Goal: Task Accomplishment & Management: Manage account settings

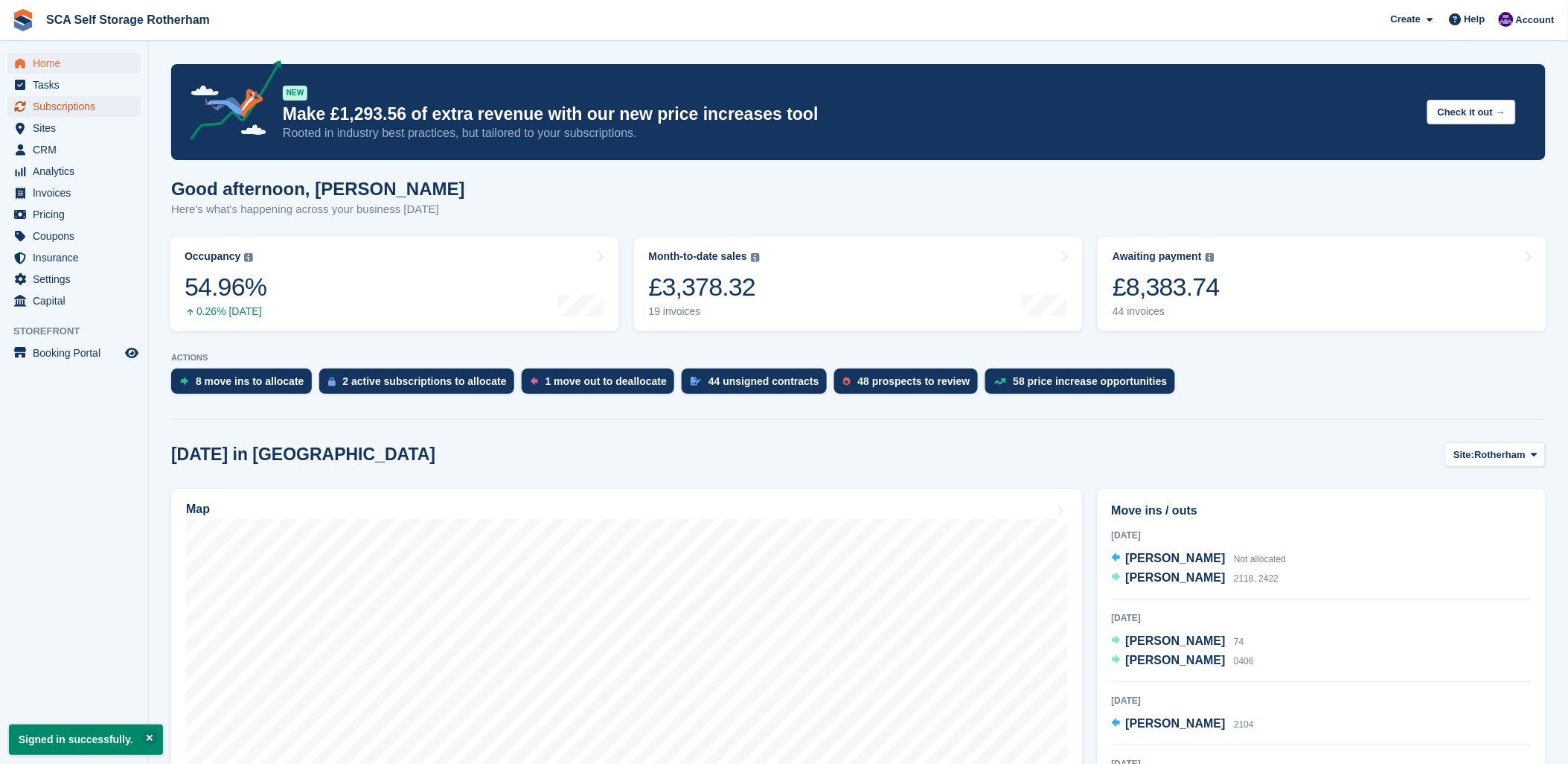
click at [50, 107] on span "Subscriptions" at bounding box center [77, 107] width 89 height 21
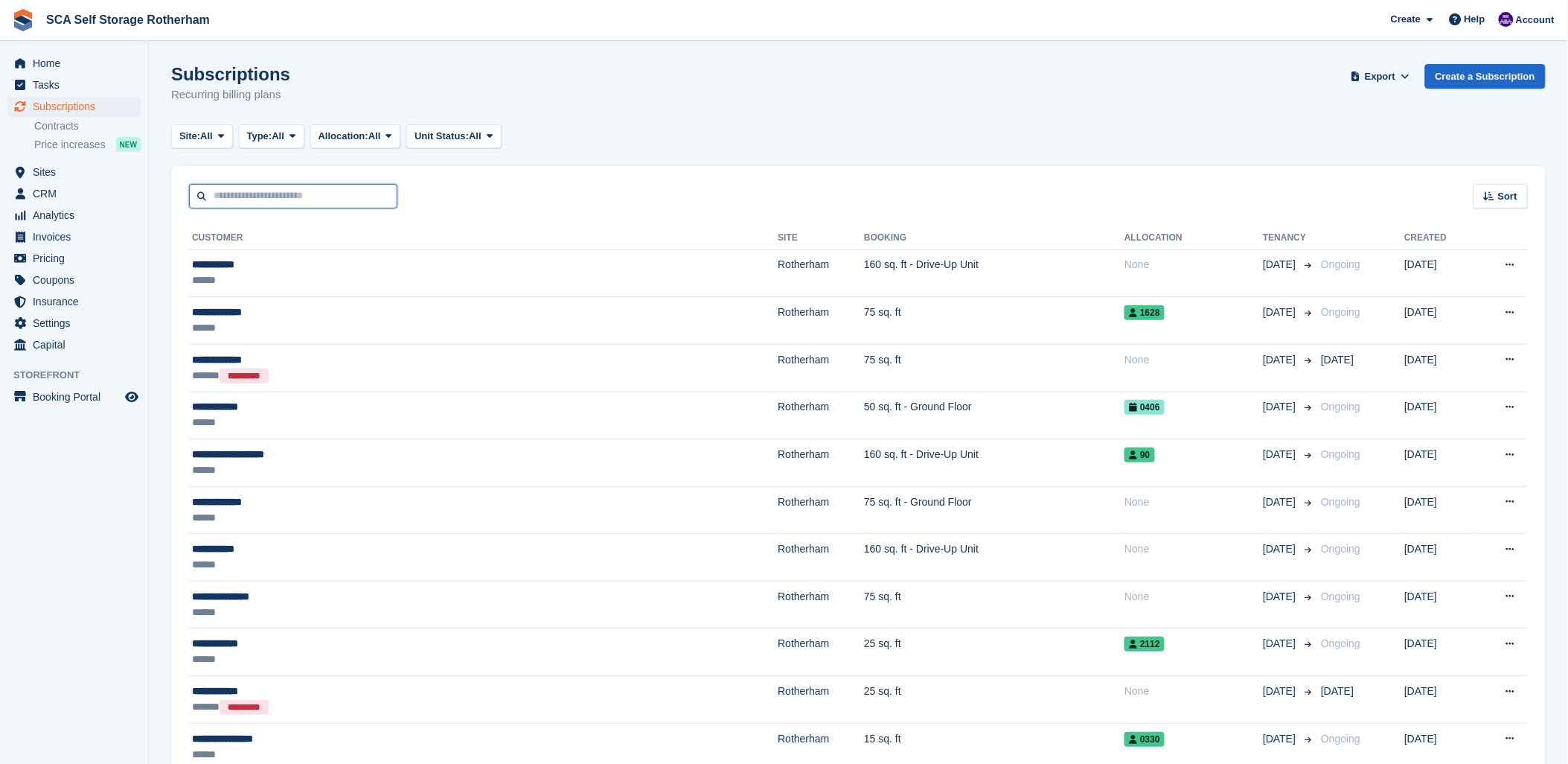
click at [246, 187] on input "text" at bounding box center [293, 196] width 208 height 25
type input "*****"
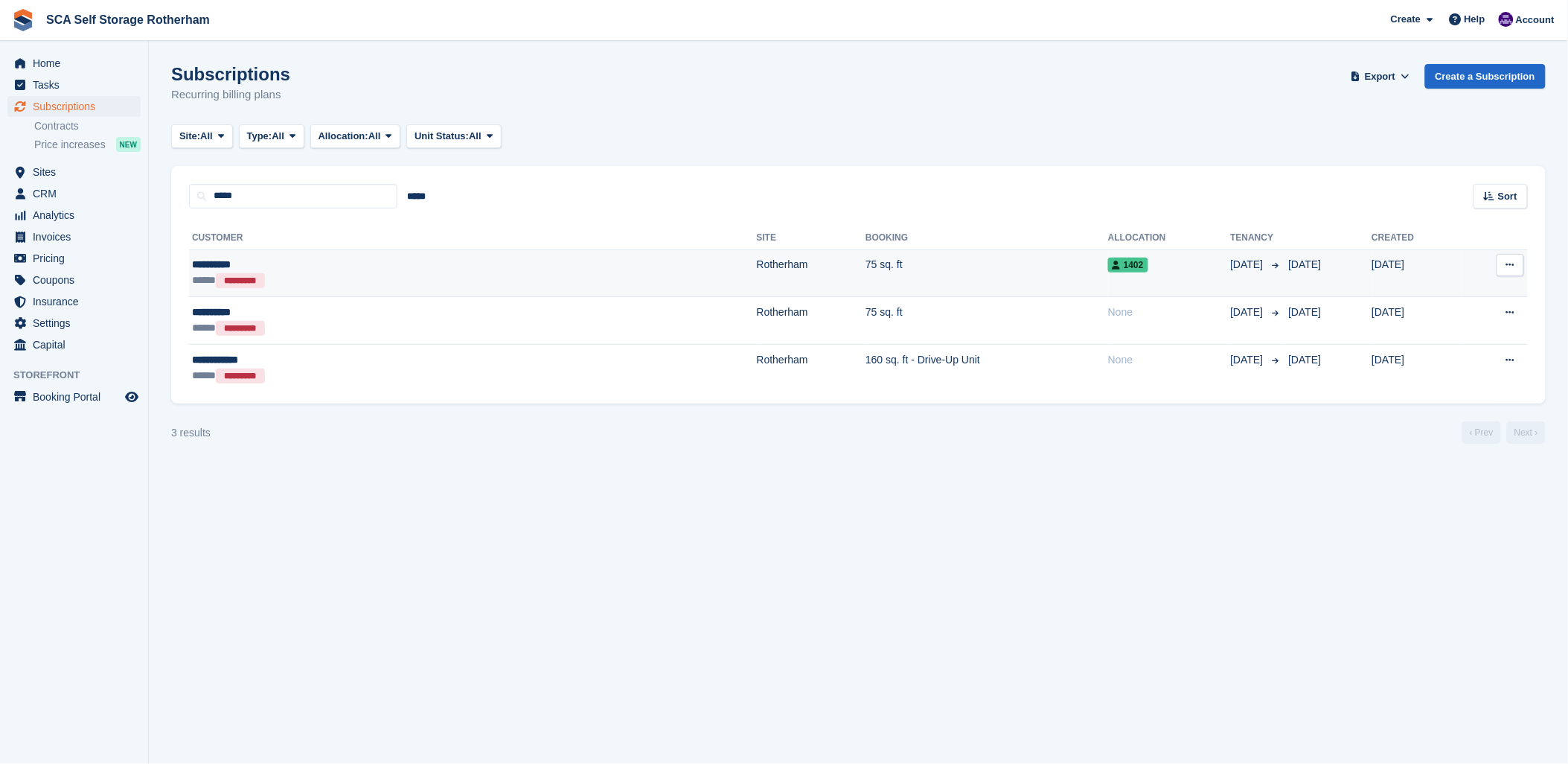
click at [757, 277] on td "Rotherham" at bounding box center [811, 273] width 110 height 48
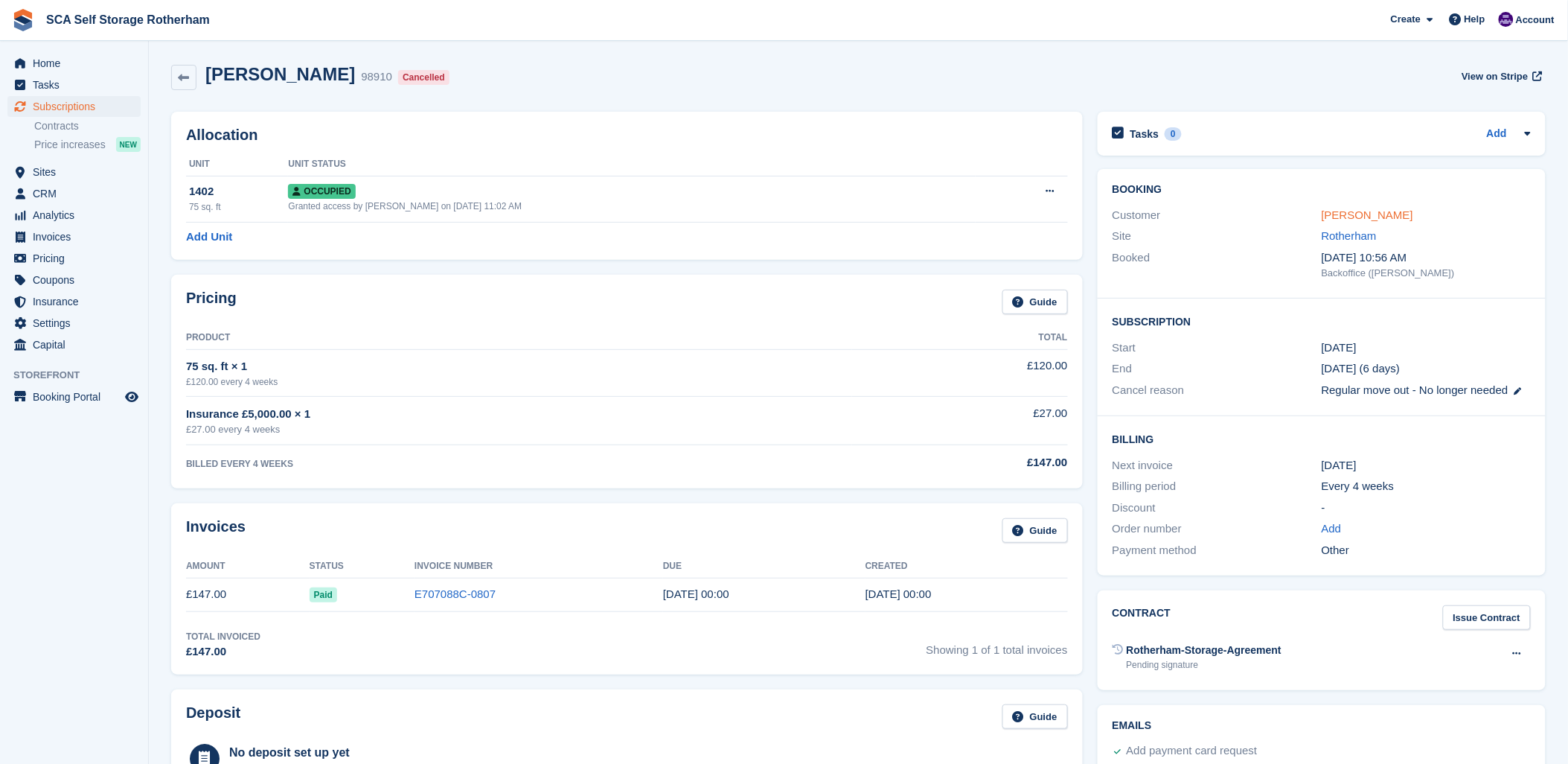
click at [1347, 214] on link "Ryan Askew" at bounding box center [1367, 215] width 91 height 13
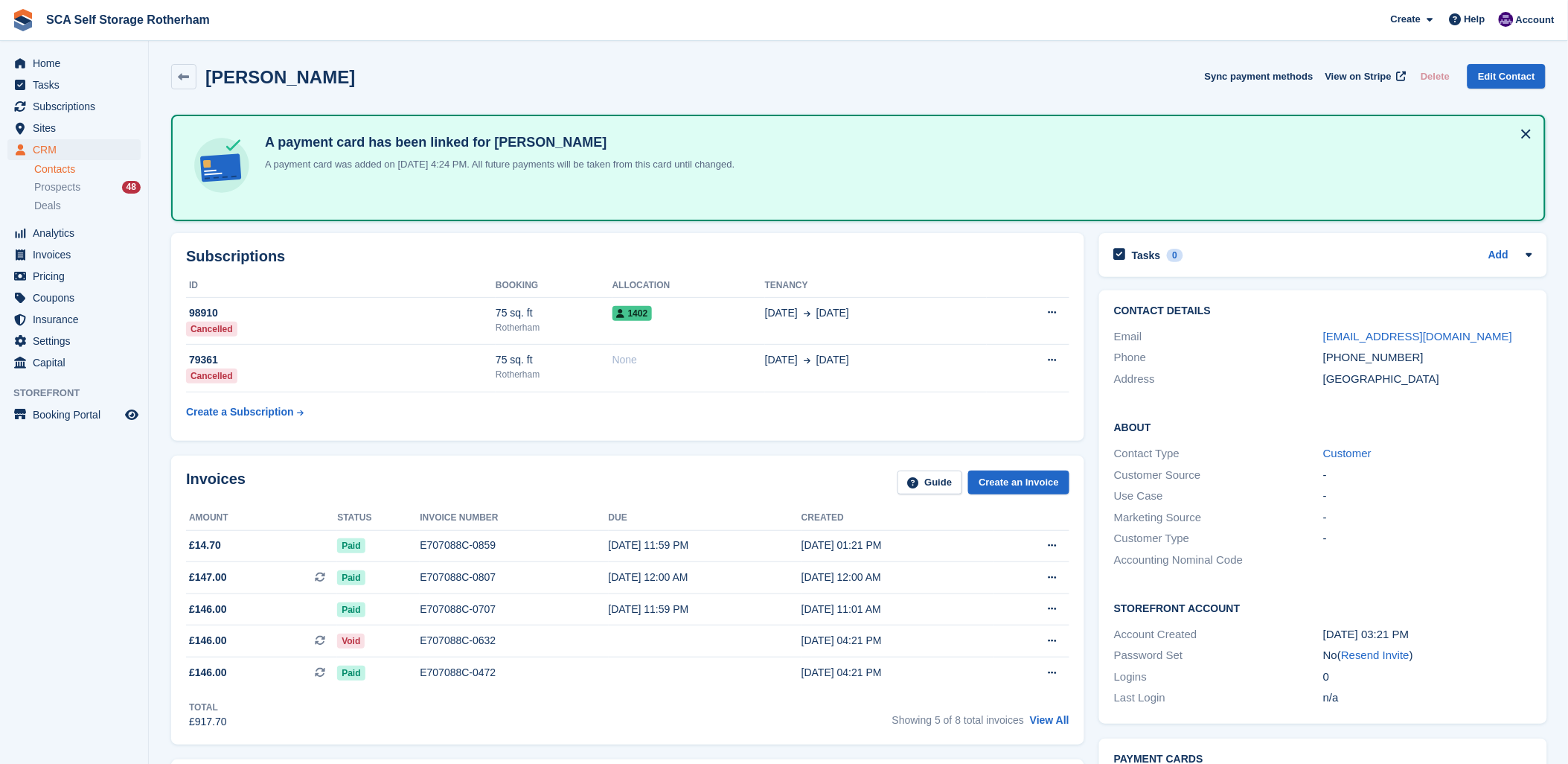
drag, startPoint x: 505, startPoint y: 434, endPoint x: 523, endPoint y: 432, distance: 18.1
click at [523, 432] on div "Subscriptions ID Booking Allocation Tenancy 98910 Cancelled 75 sq. ft Rotherham…" at bounding box center [627, 336] width 913 height 207
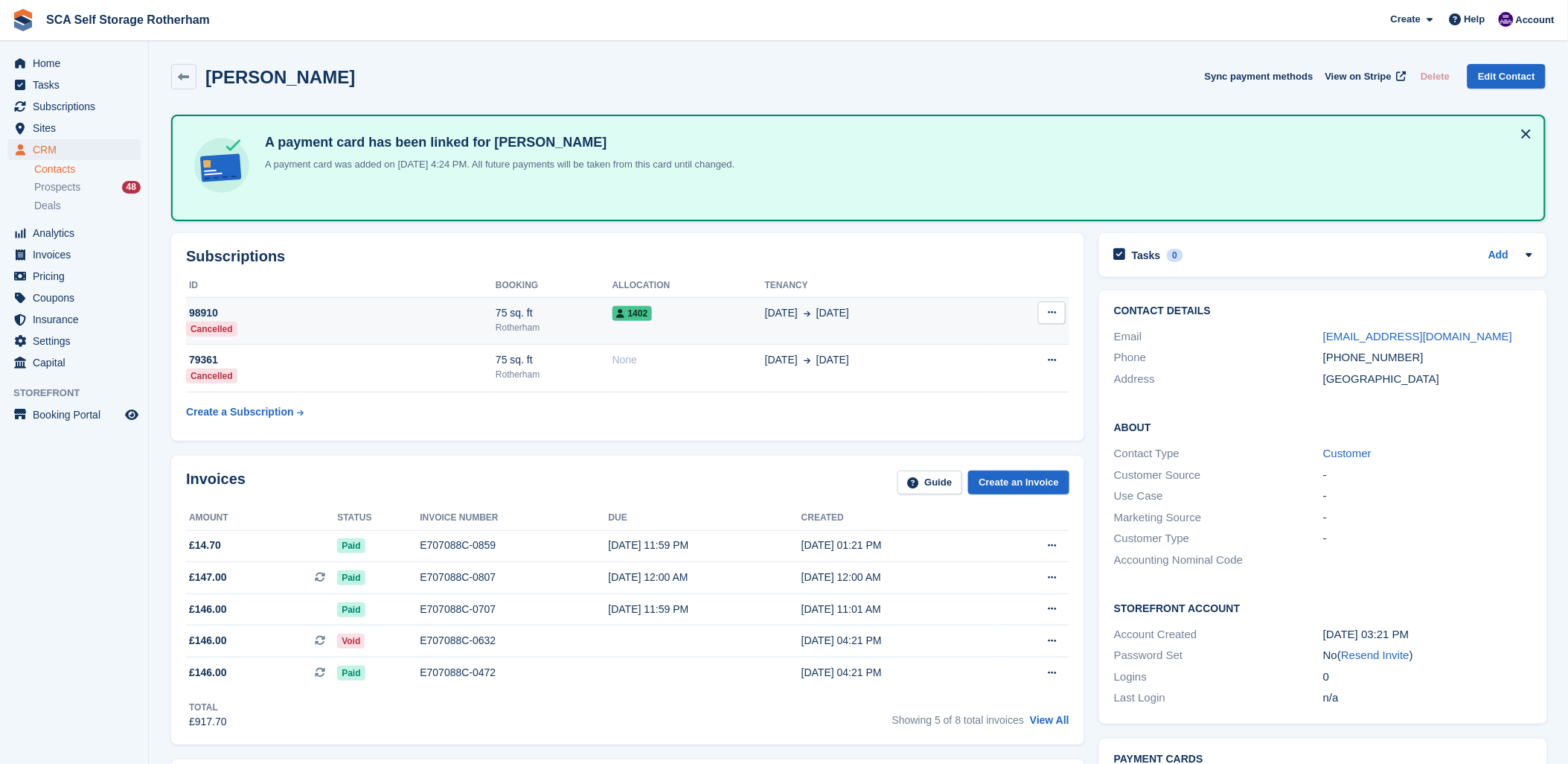
click at [590, 321] on div "Rotherham" at bounding box center [554, 328] width 117 height 14
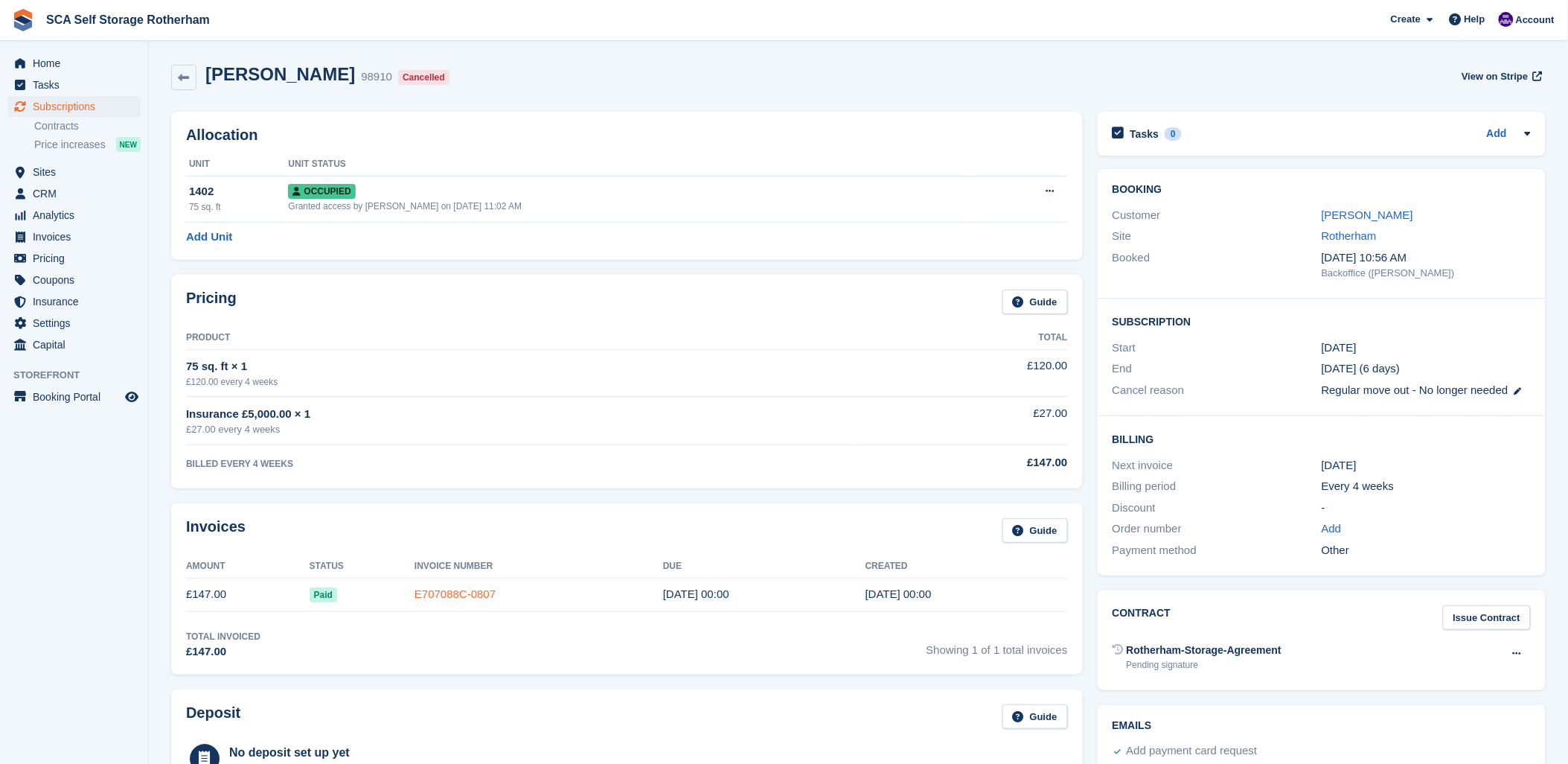
click at [436, 598] on link "E707088C-0807" at bounding box center [455, 594] width 81 height 13
drag, startPoint x: 1387, startPoint y: 436, endPoint x: 698, endPoint y: 287, distance: 704.9
click at [1365, 436] on h2 "Billing" at bounding box center [1322, 438] width 418 height 15
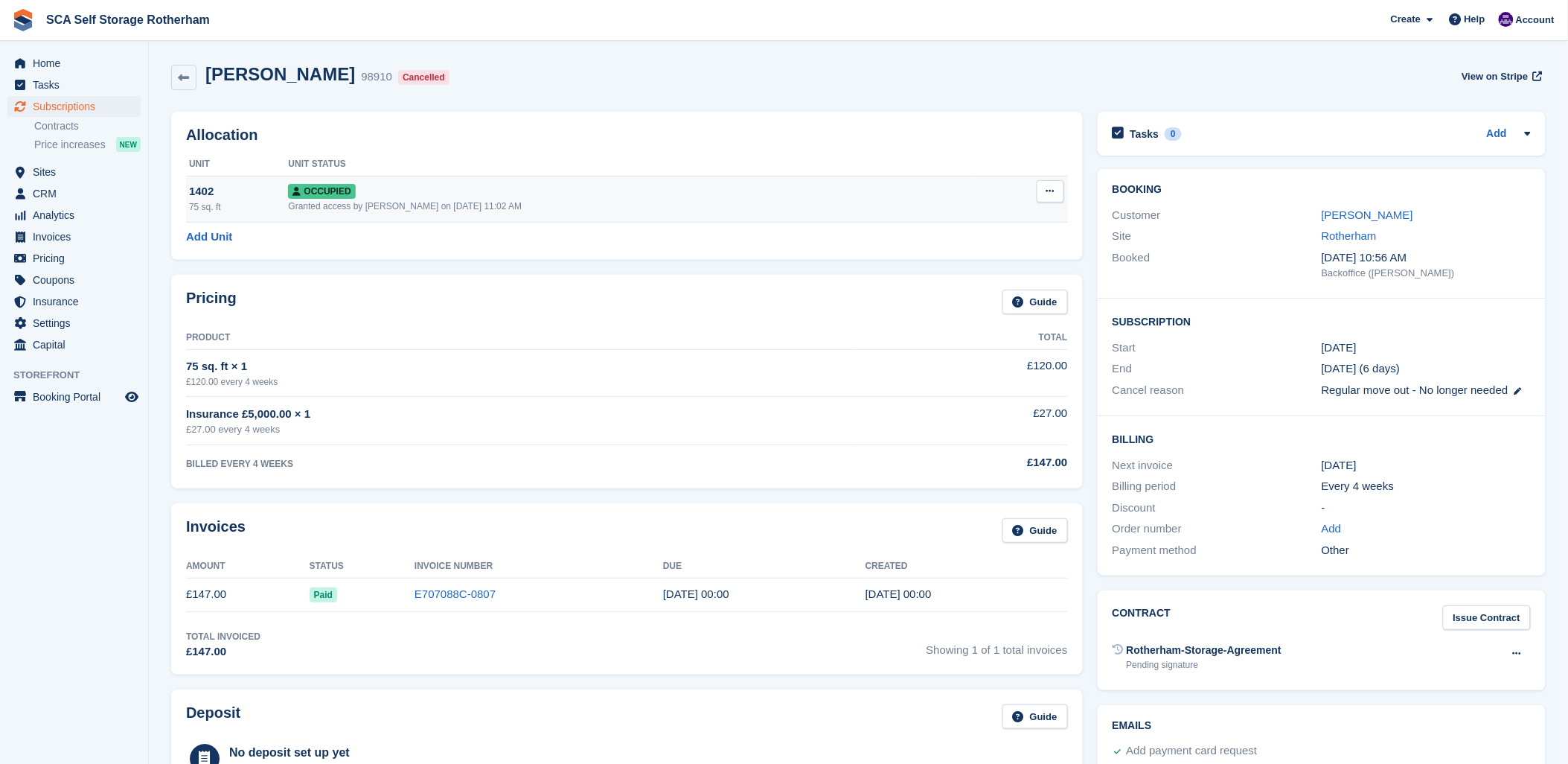
drag, startPoint x: 305, startPoint y: 196, endPoint x: 499, endPoint y: 198, distance: 194.0
click at [308, 194] on span "Occupied" at bounding box center [321, 191] width 67 height 15
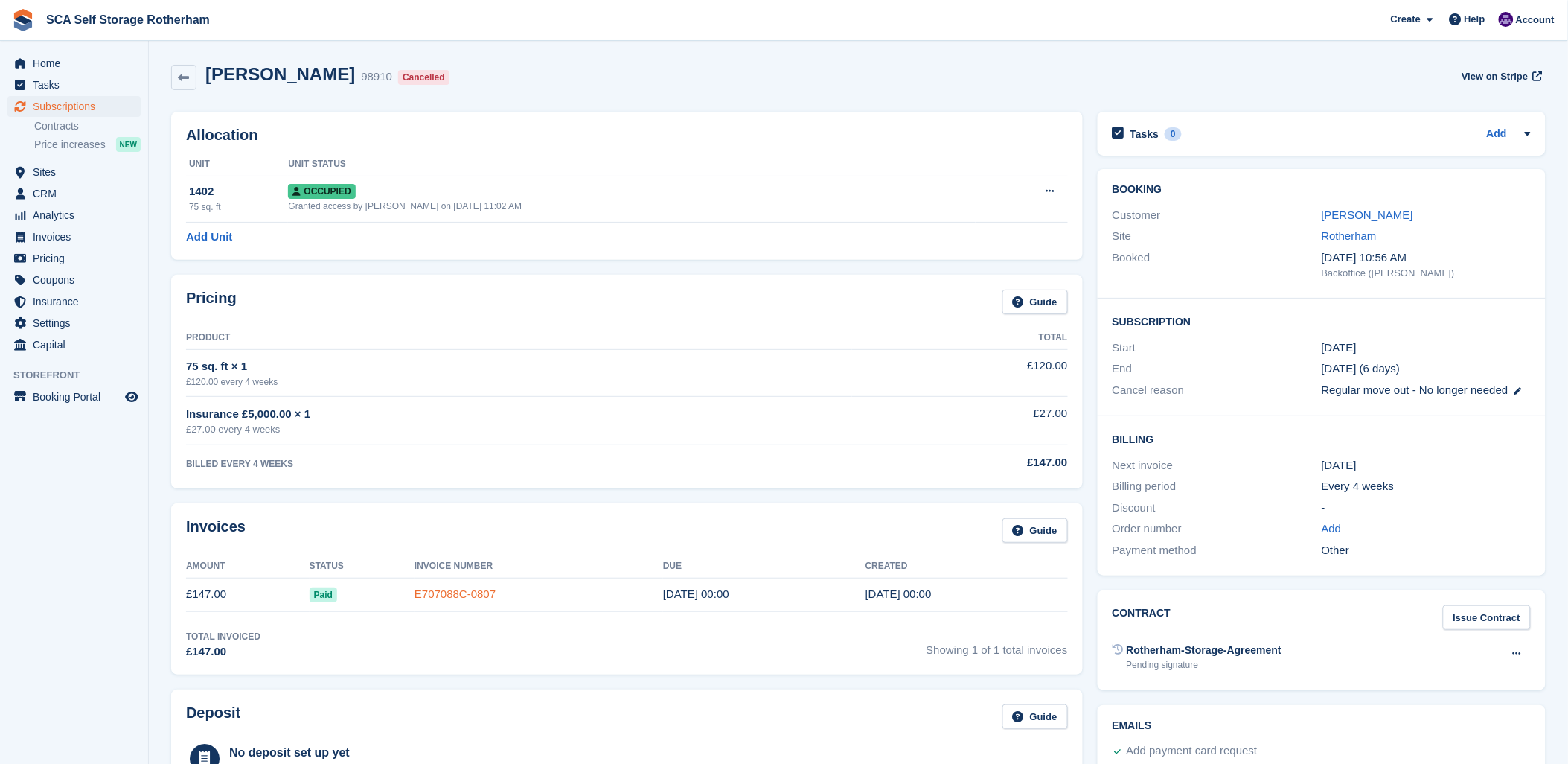
click at [432, 597] on link "E707088C-0807" at bounding box center [455, 594] width 81 height 13
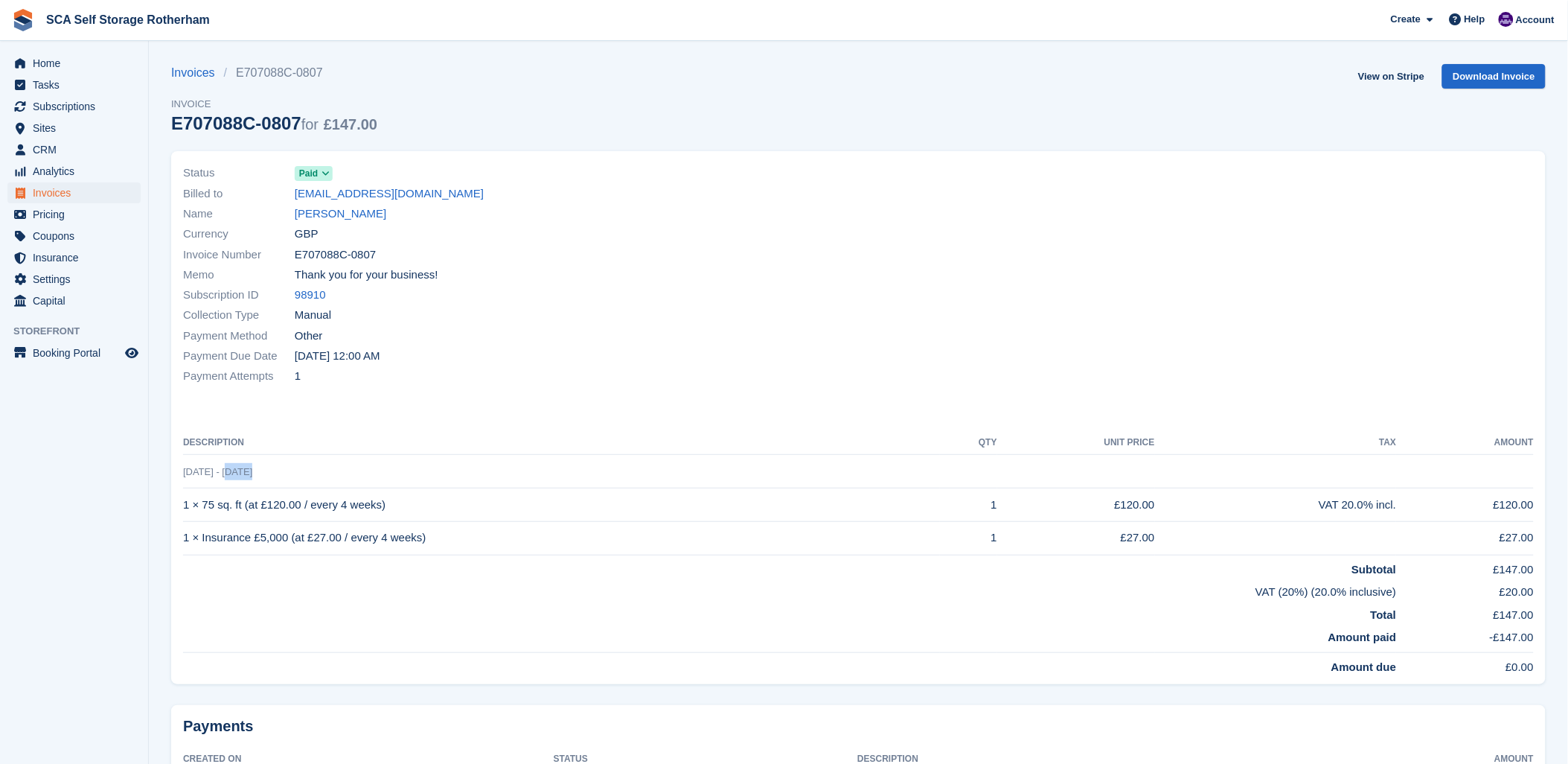
drag, startPoint x: 262, startPoint y: 475, endPoint x: 228, endPoint y: 470, distance: 34.4
click at [228, 470] on td "[DATE] - [DATE]" at bounding box center [858, 471] width 1351 height 33
drag, startPoint x: 228, startPoint y: 470, endPoint x: 1007, endPoint y: 160, distance: 838.4
click at [1010, 169] on div at bounding box center [1202, 274] width 685 height 241
drag, startPoint x: 470, startPoint y: 454, endPoint x: 568, endPoint y: 432, distance: 100.4
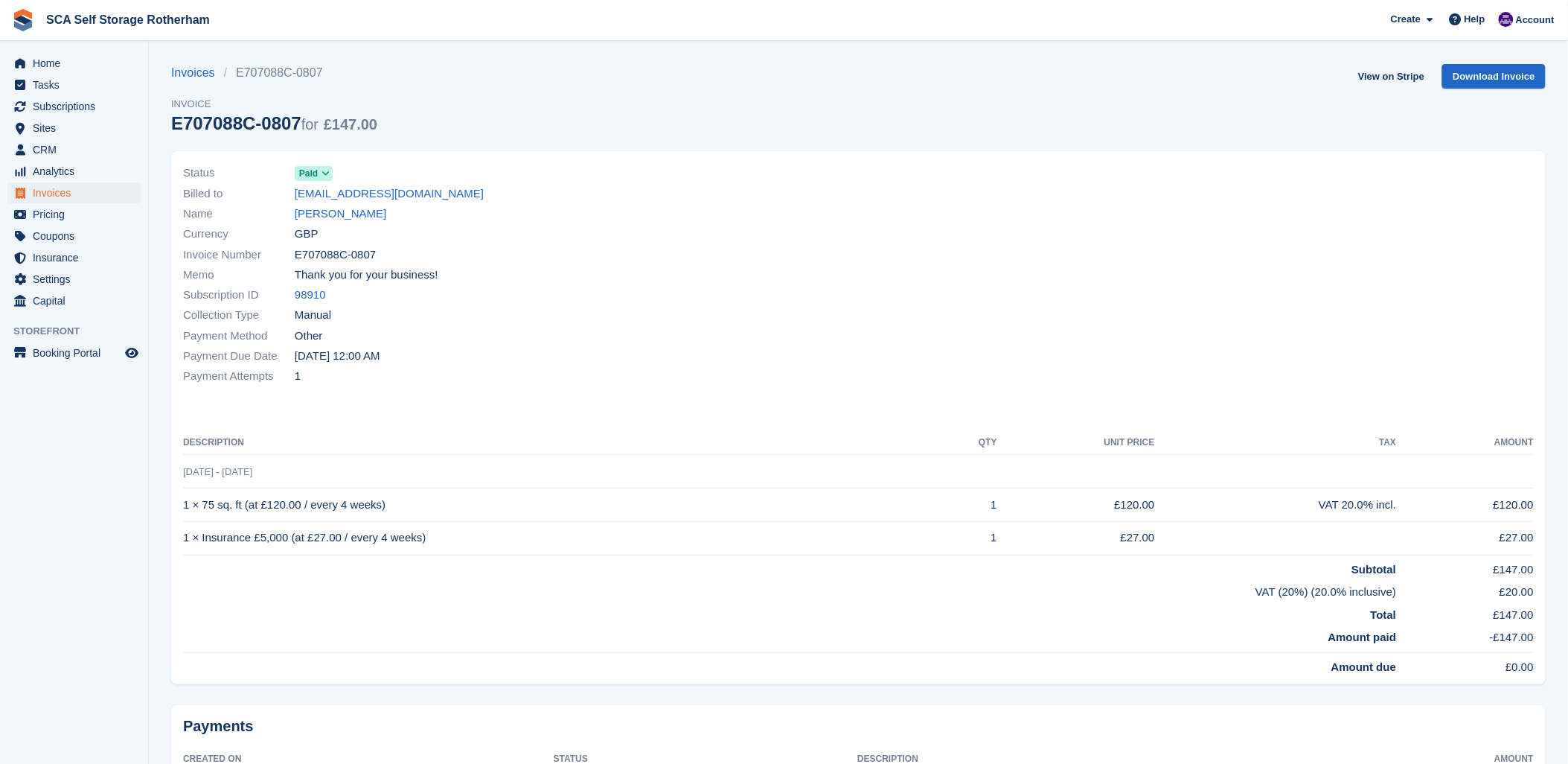
click at [495, 454] on th "Description" at bounding box center [561, 443] width 757 height 24
drag, startPoint x: 252, startPoint y: 475, endPoint x: 223, endPoint y: 471, distance: 29.3
click at [223, 471] on span "[DATE] - [DATE]" at bounding box center [217, 471] width 69 height 11
drag, startPoint x: 223, startPoint y: 471, endPoint x: 973, endPoint y: 192, distance: 800.2
click at [973, 192] on div at bounding box center [1202, 274] width 685 height 241
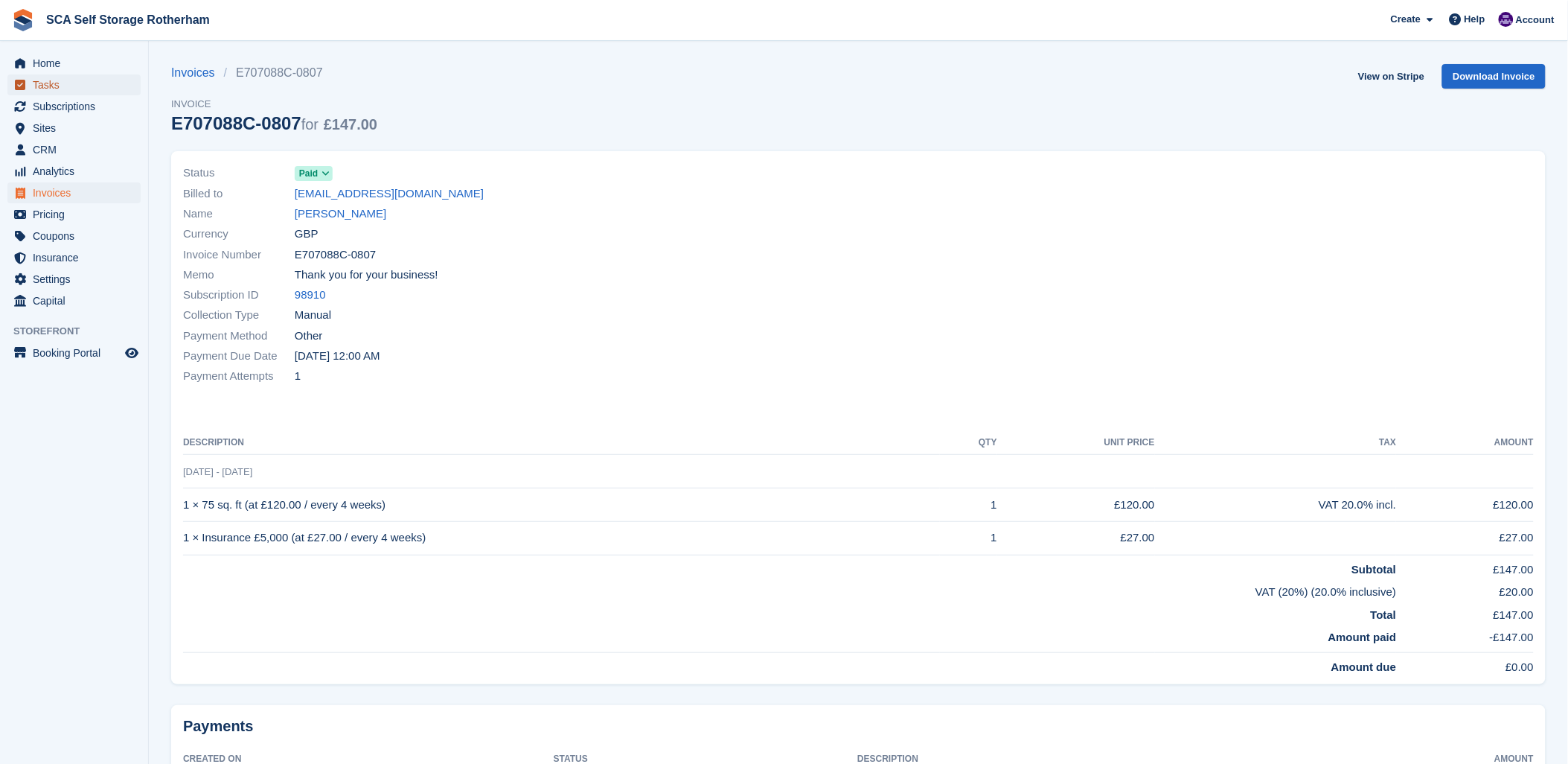
click at [58, 89] on span "Tasks" at bounding box center [77, 85] width 89 height 21
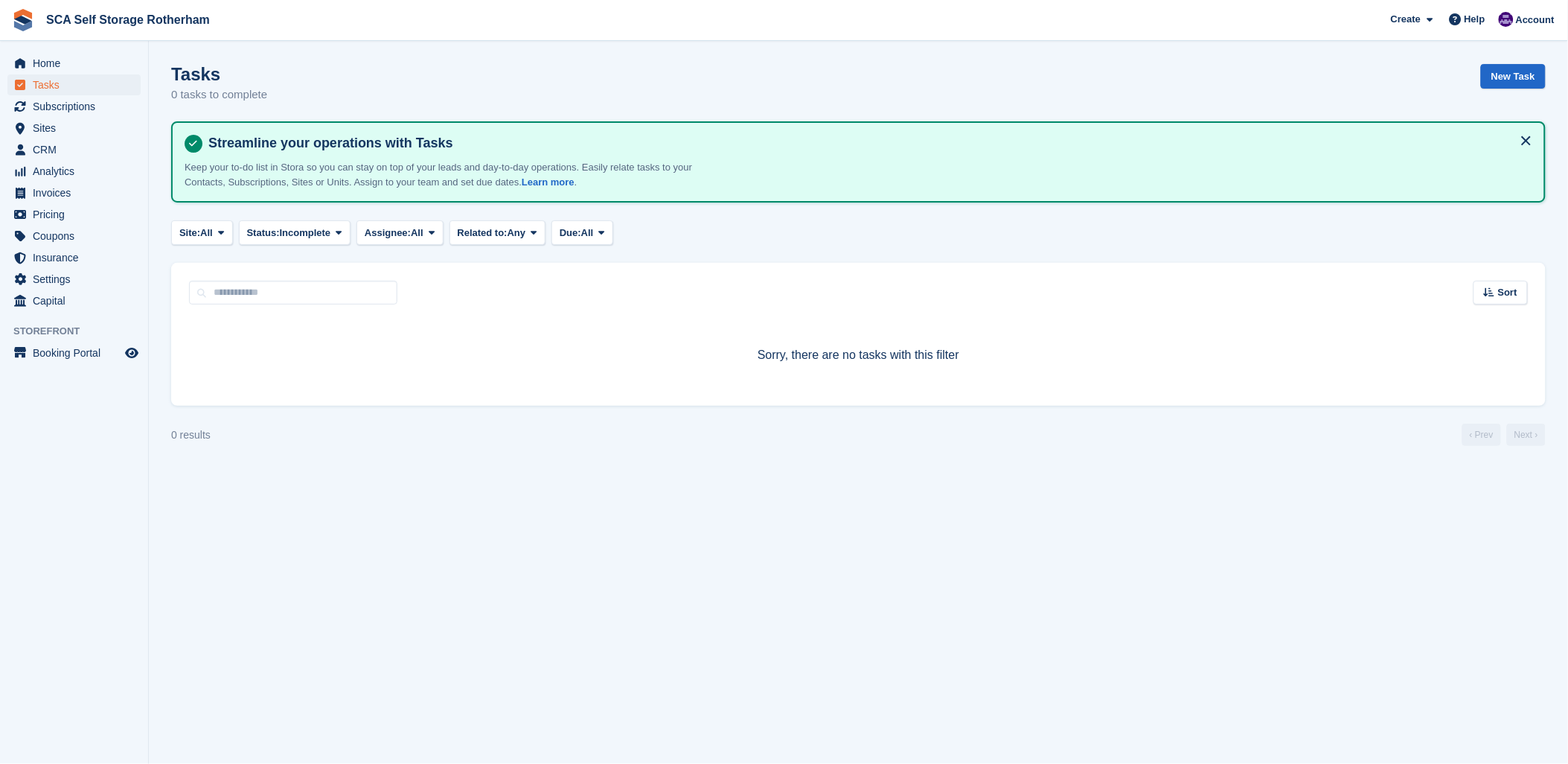
click at [61, 96] on span "Subscriptions" at bounding box center [77, 107] width 89 height 21
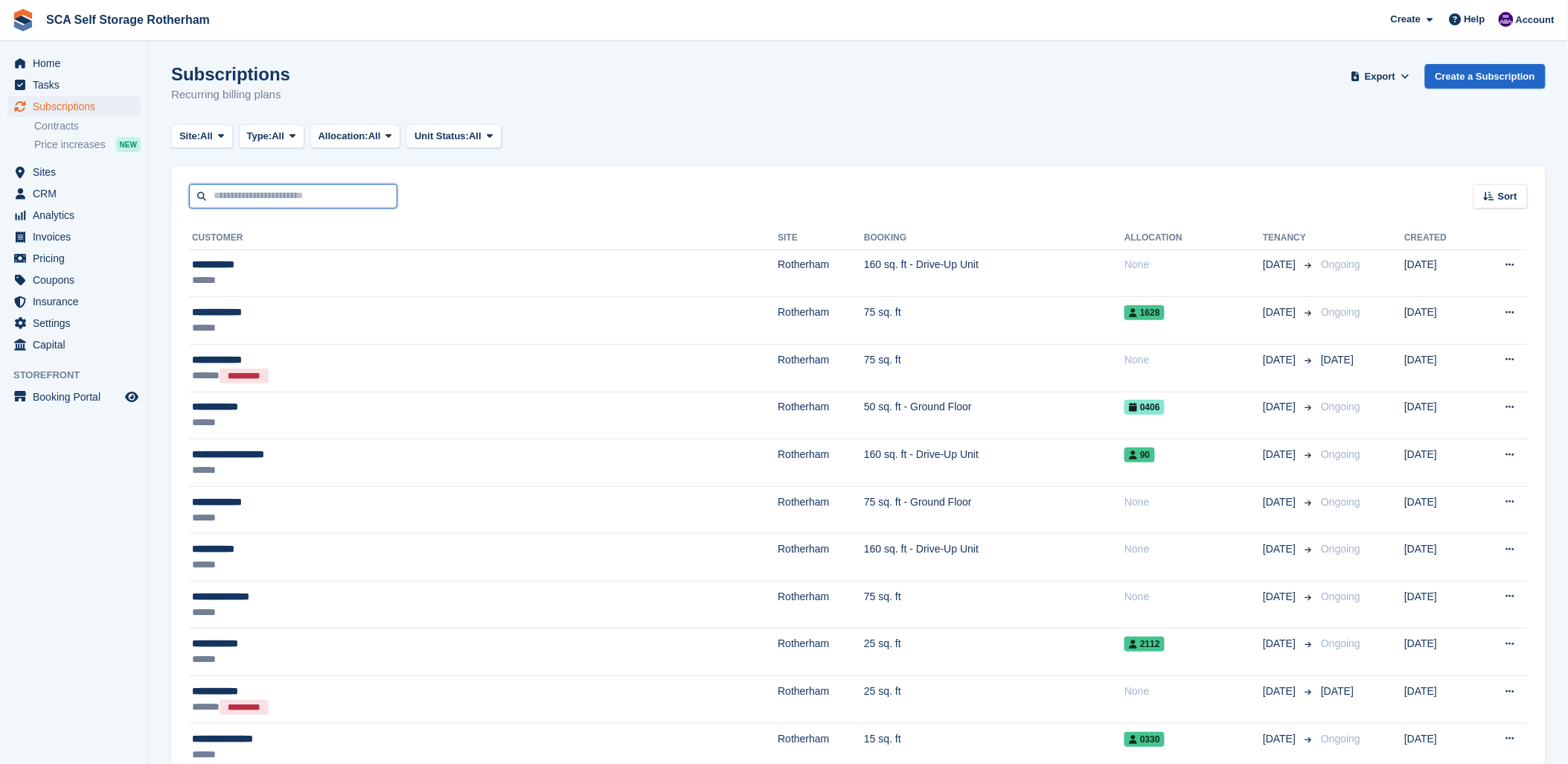
click at [221, 205] on input "text" at bounding box center [293, 196] width 208 height 25
type input "****"
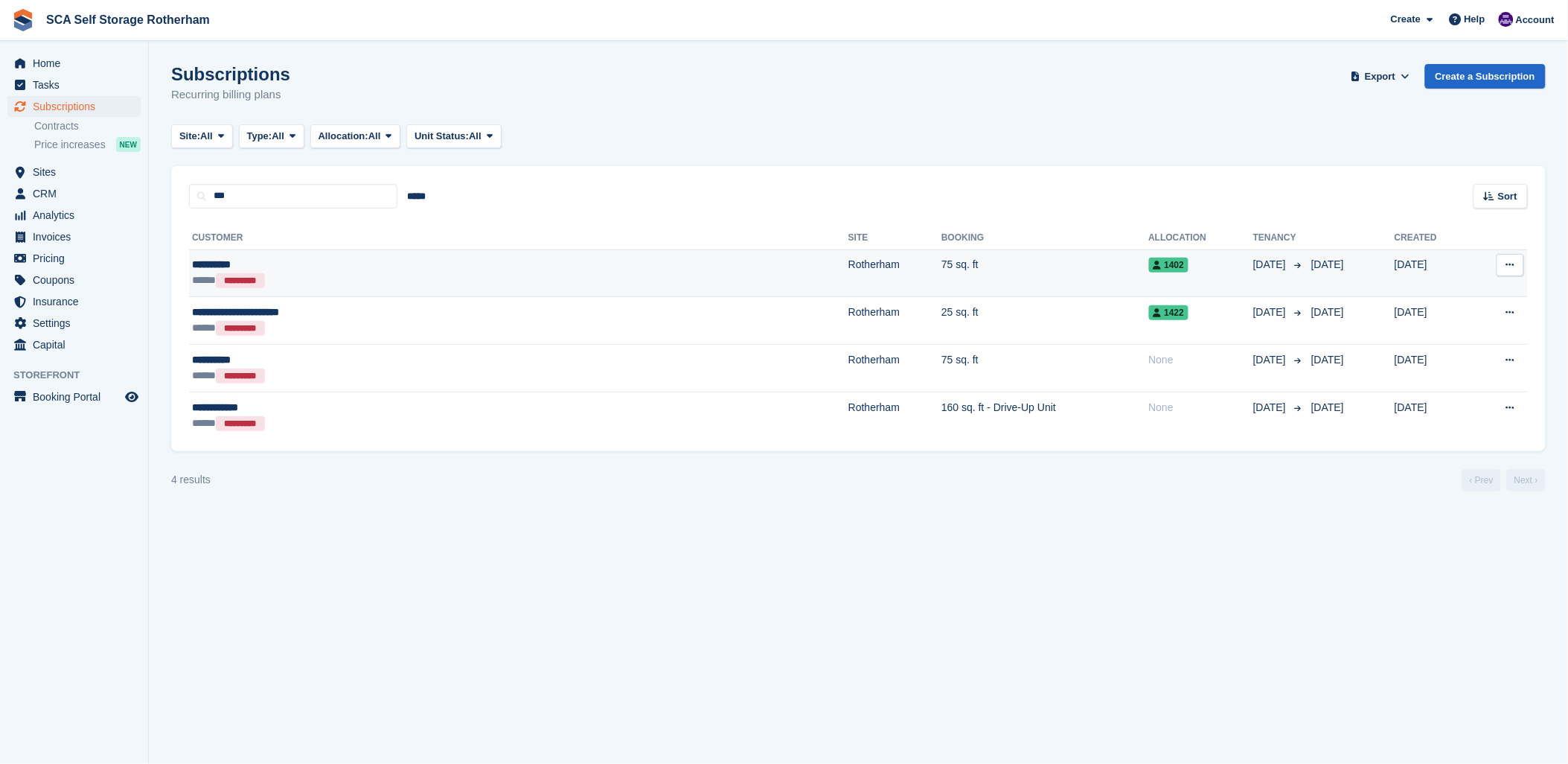
click at [321, 283] on div "***** *********" at bounding box center [373, 281] width 362 height 16
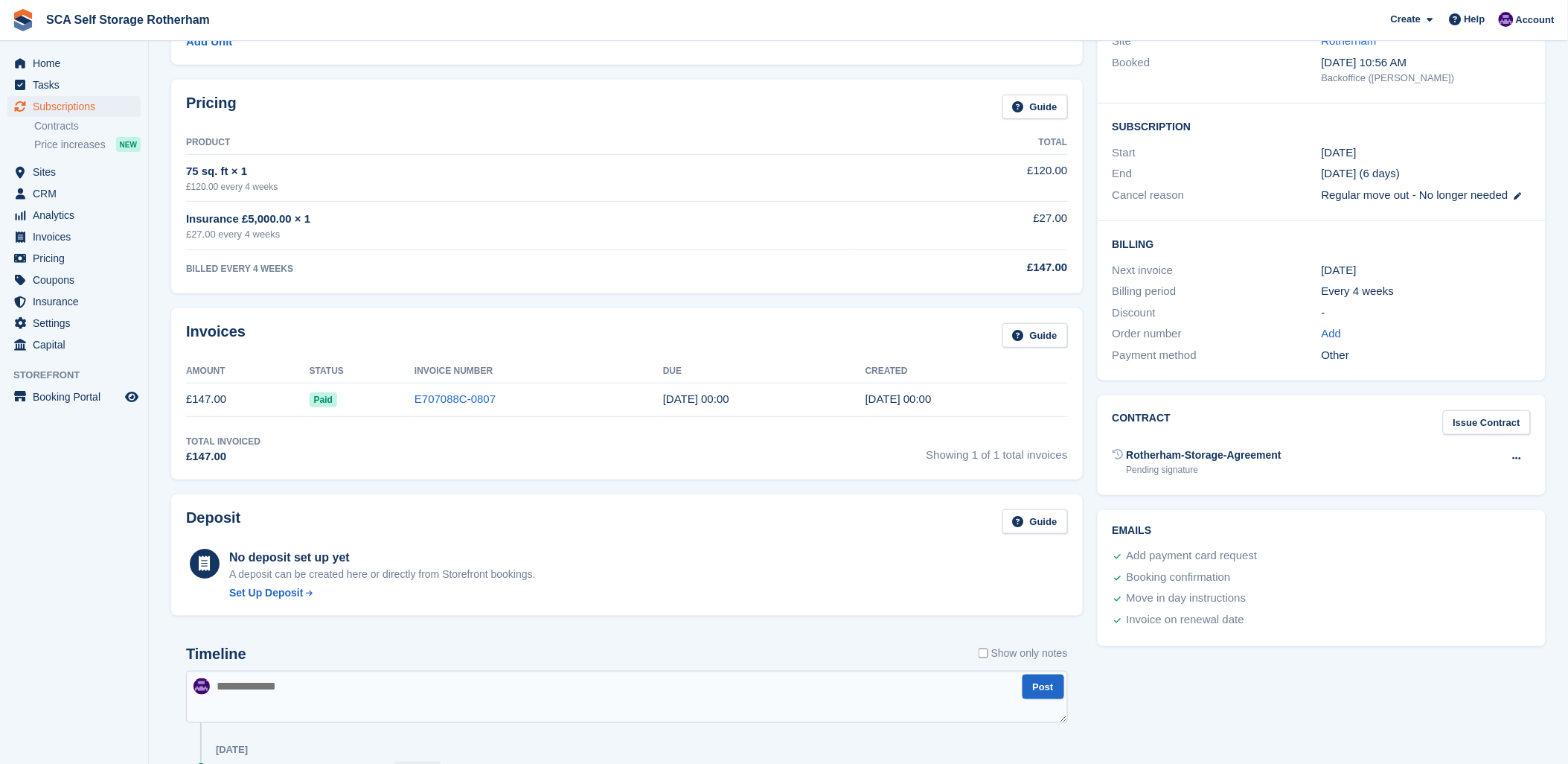
scroll to position [72, 0]
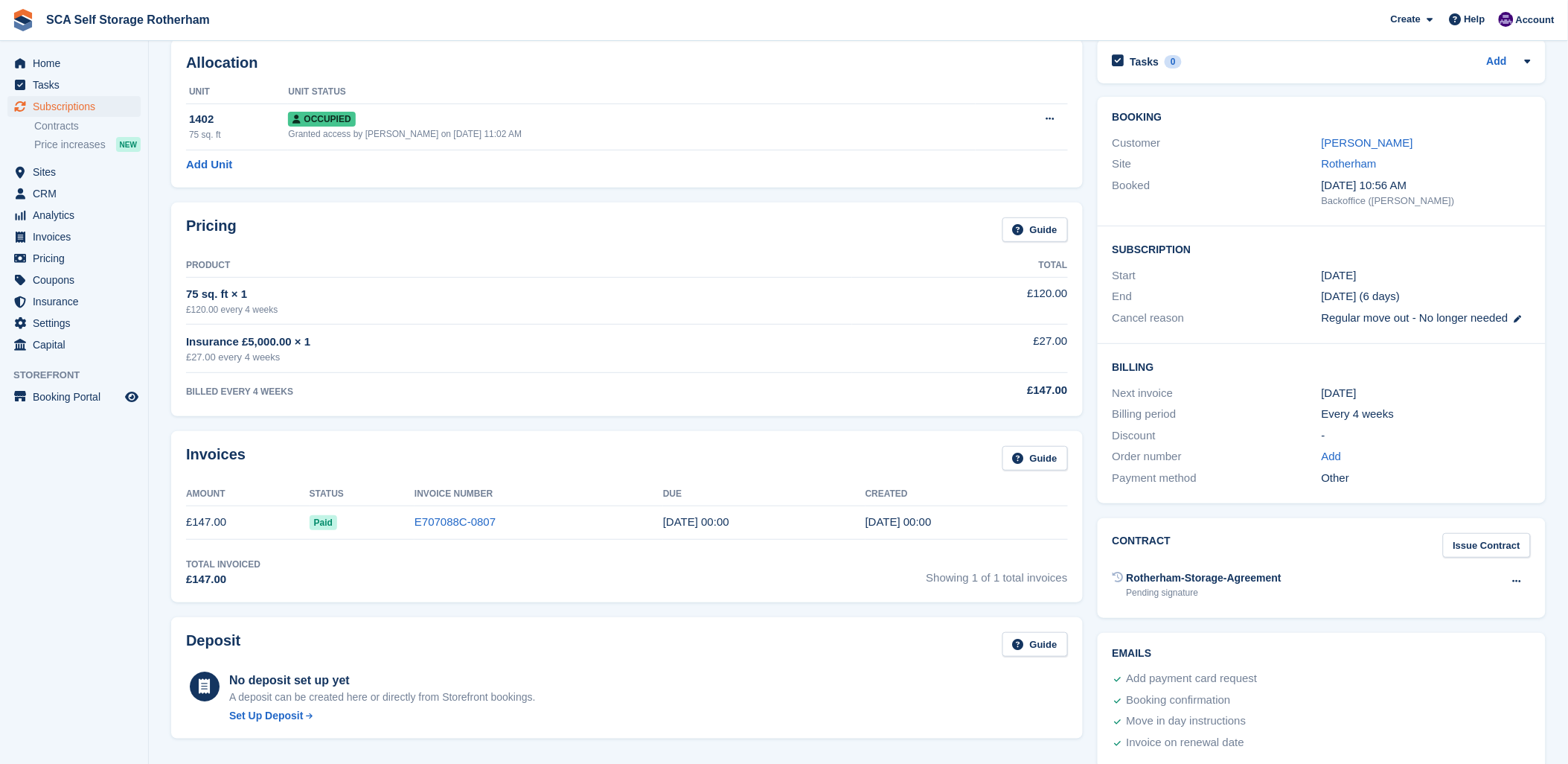
click at [1338, 133] on div "Customer Ryan Askew" at bounding box center [1322, 143] width 418 height 21
click at [1336, 146] on link "[PERSON_NAME]" at bounding box center [1367, 142] width 91 height 13
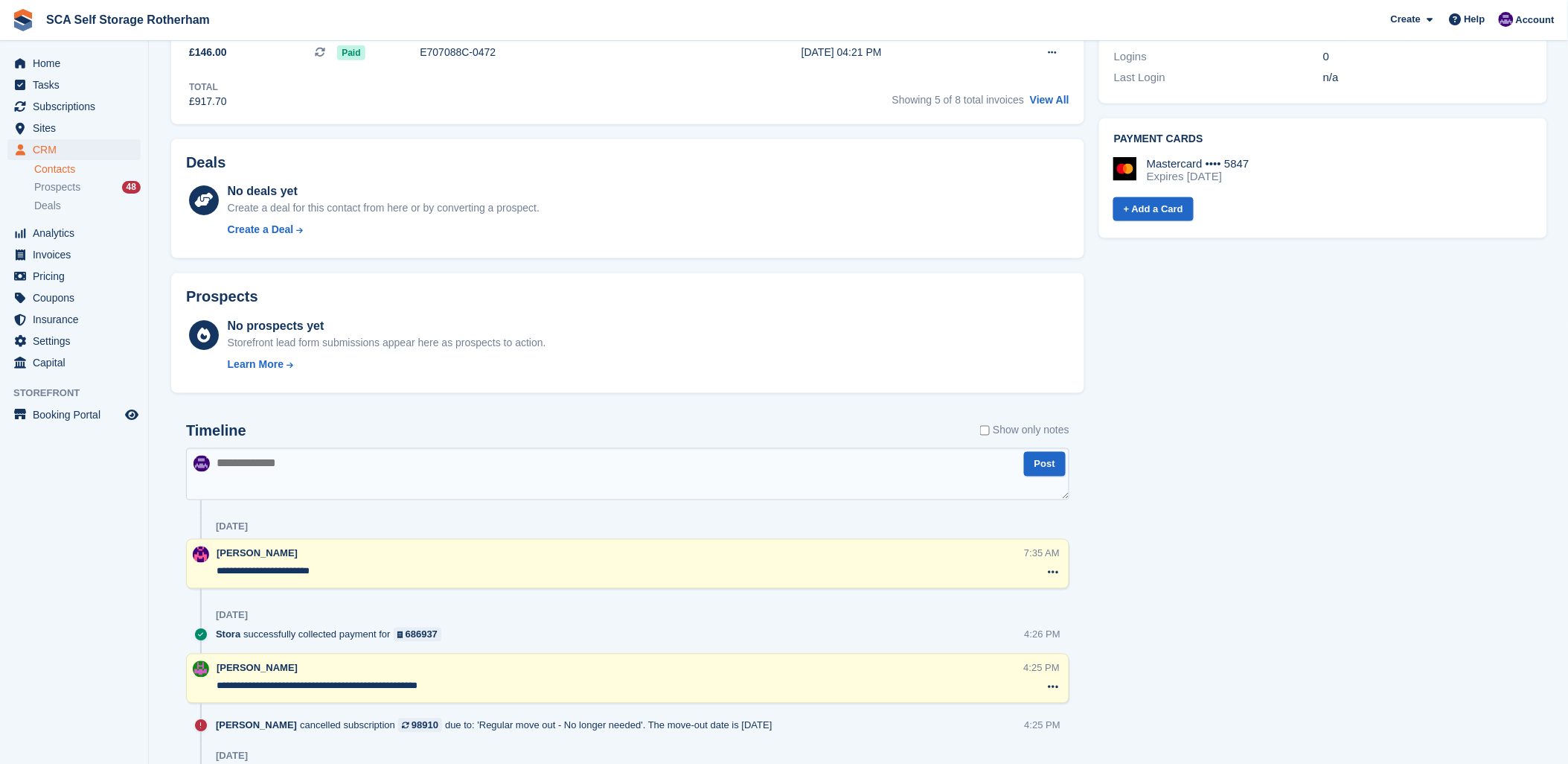
scroll to position [744, 0]
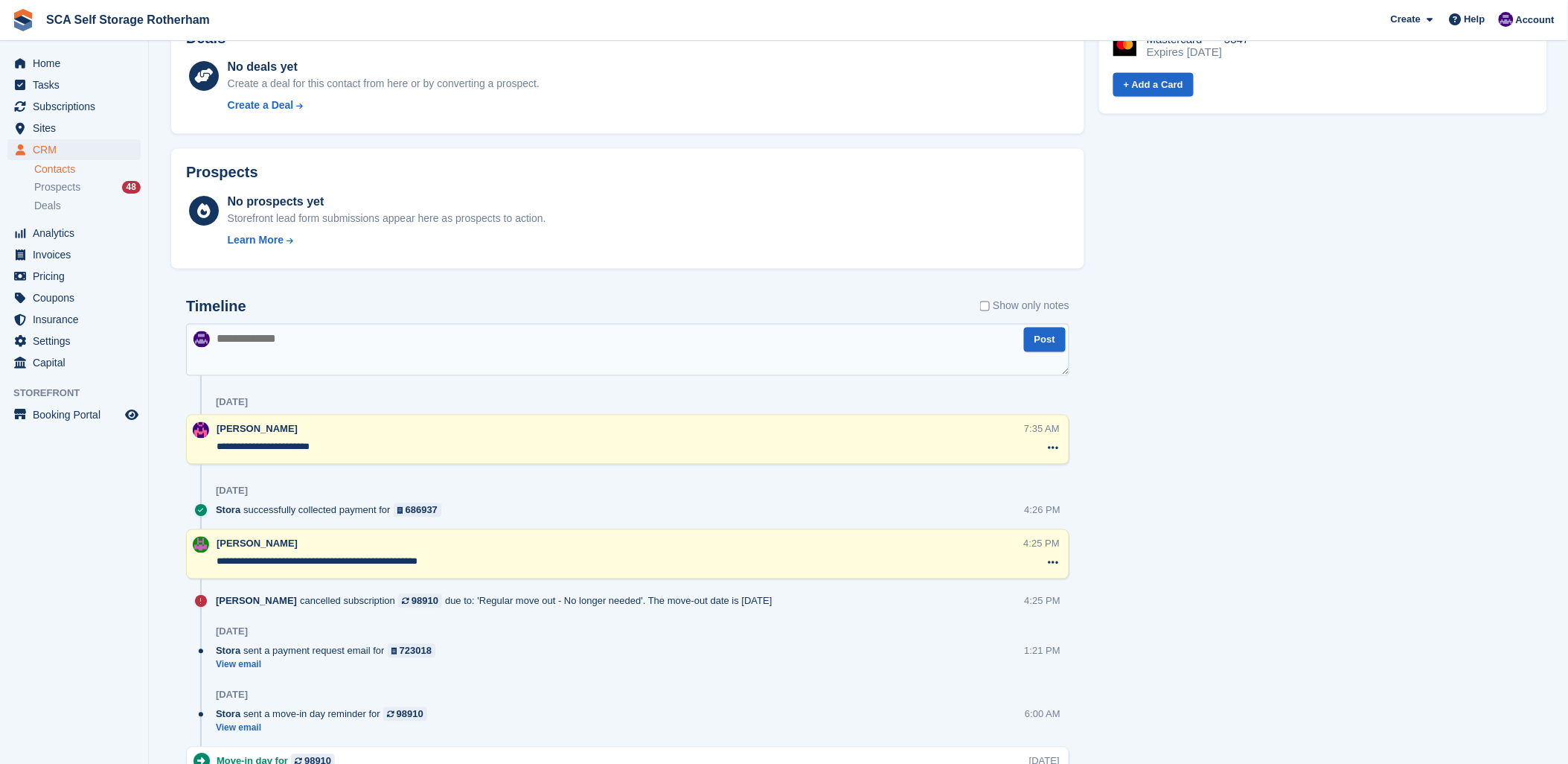
drag, startPoint x: 727, startPoint y: 491, endPoint x: 460, endPoint y: 525, distance: 269.2
click at [704, 497] on div "[DATE]" at bounding box center [643, 491] width 854 height 24
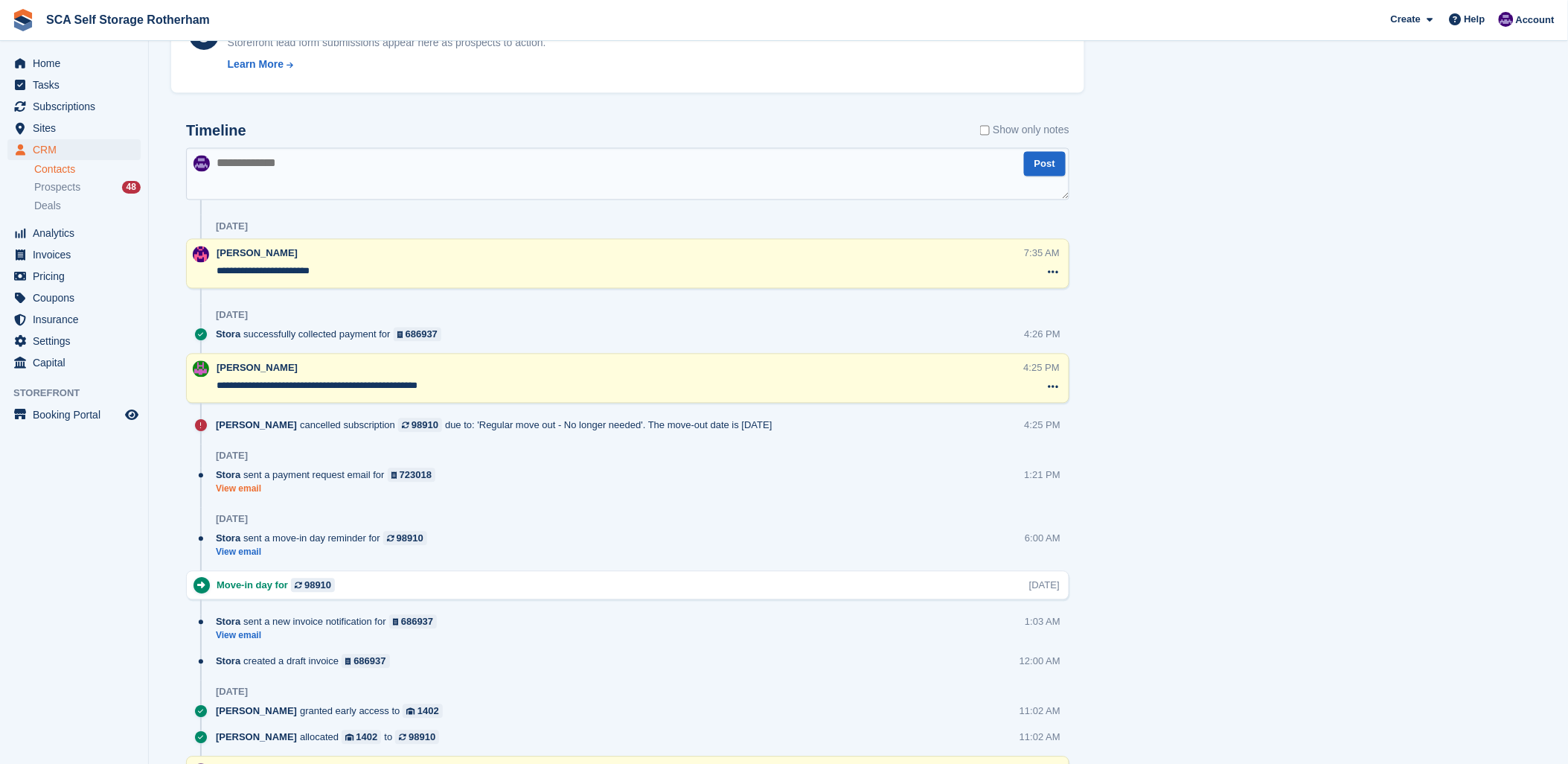
scroll to position [992, 0]
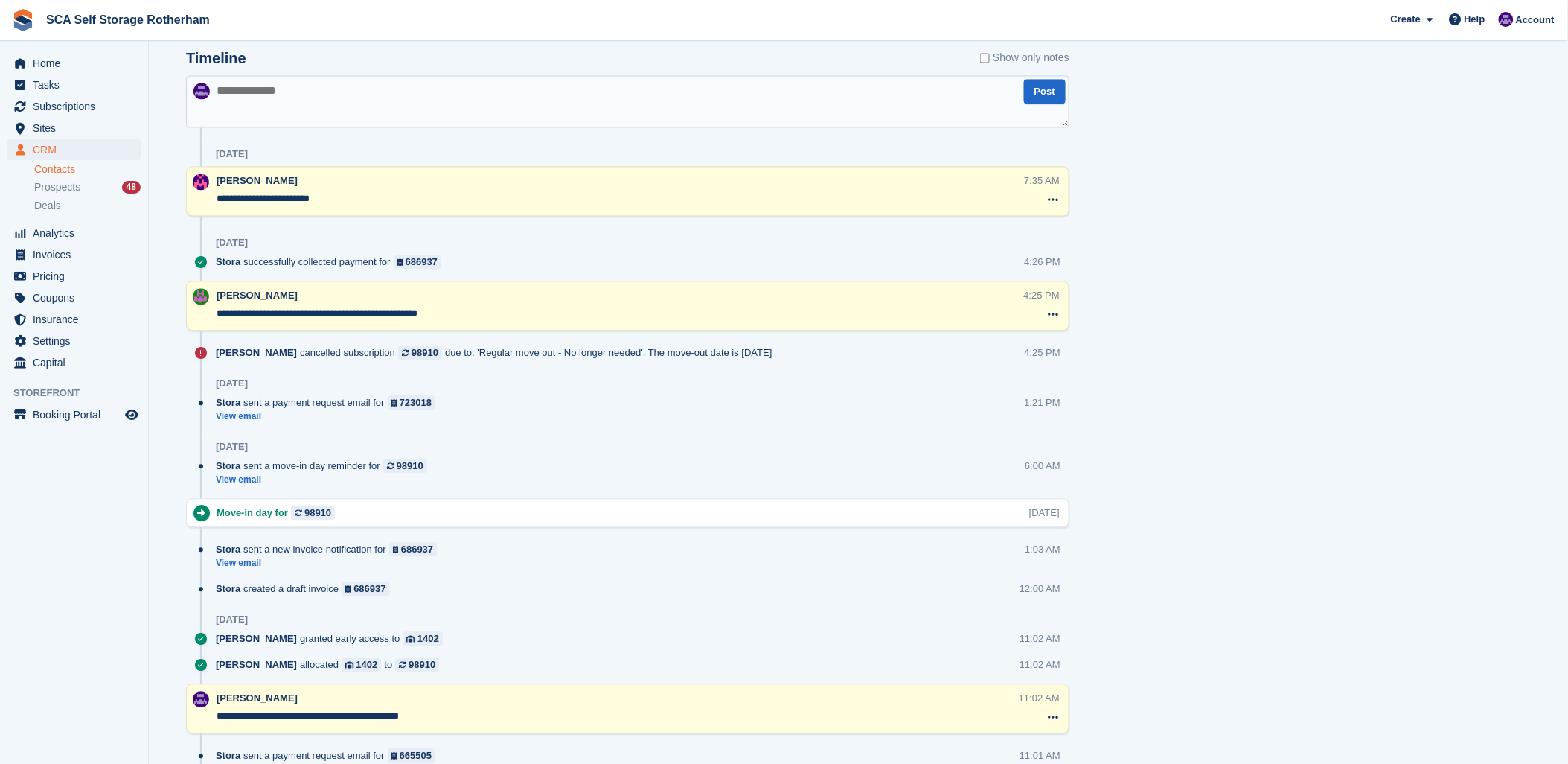
click at [1283, 310] on div "Tasks 0 Add No tasks related to Ryan Askew Contact Details Email raskewpersonal…" at bounding box center [1323, 530] width 463 height 2596
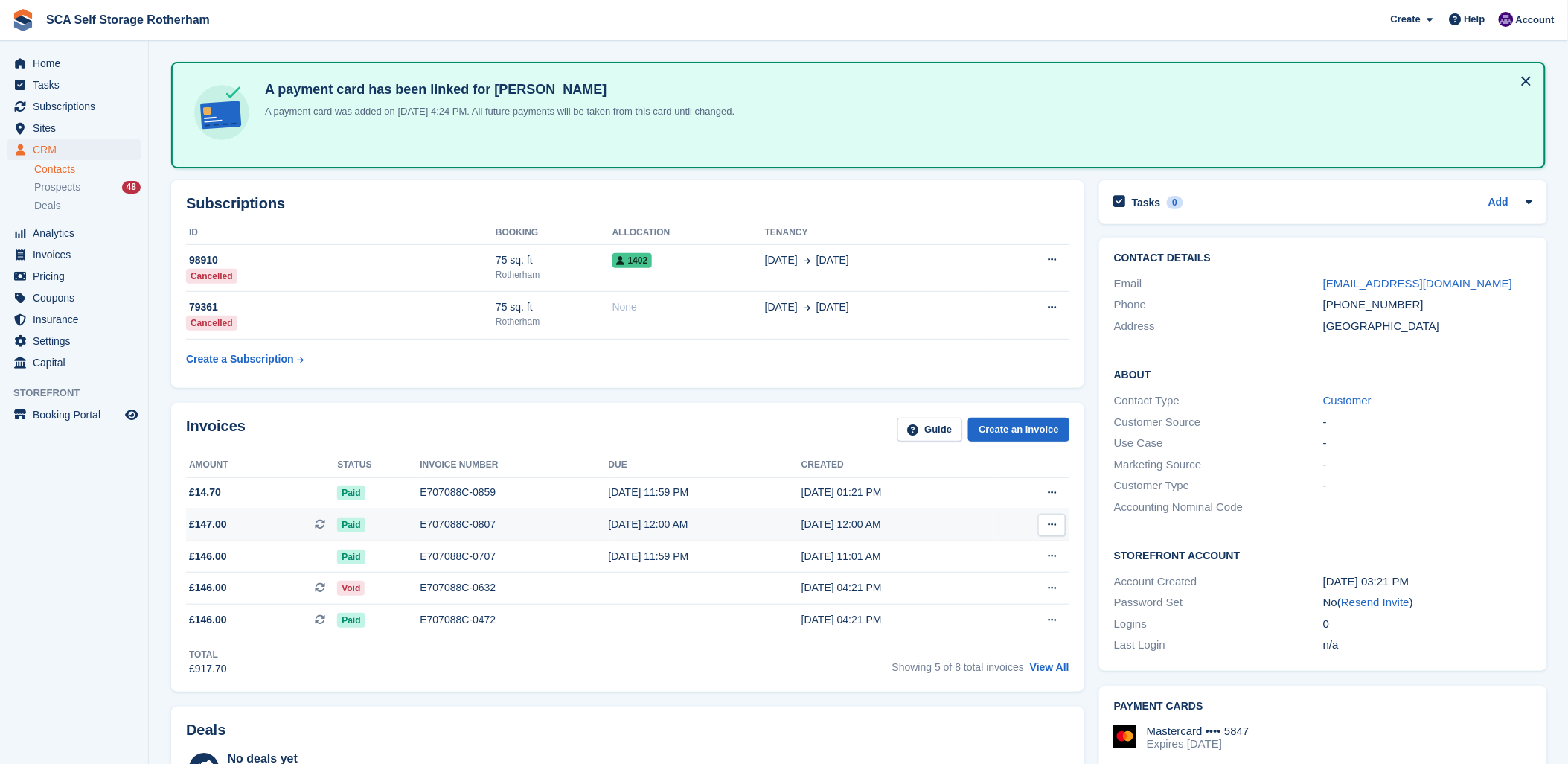
scroll to position [0, 0]
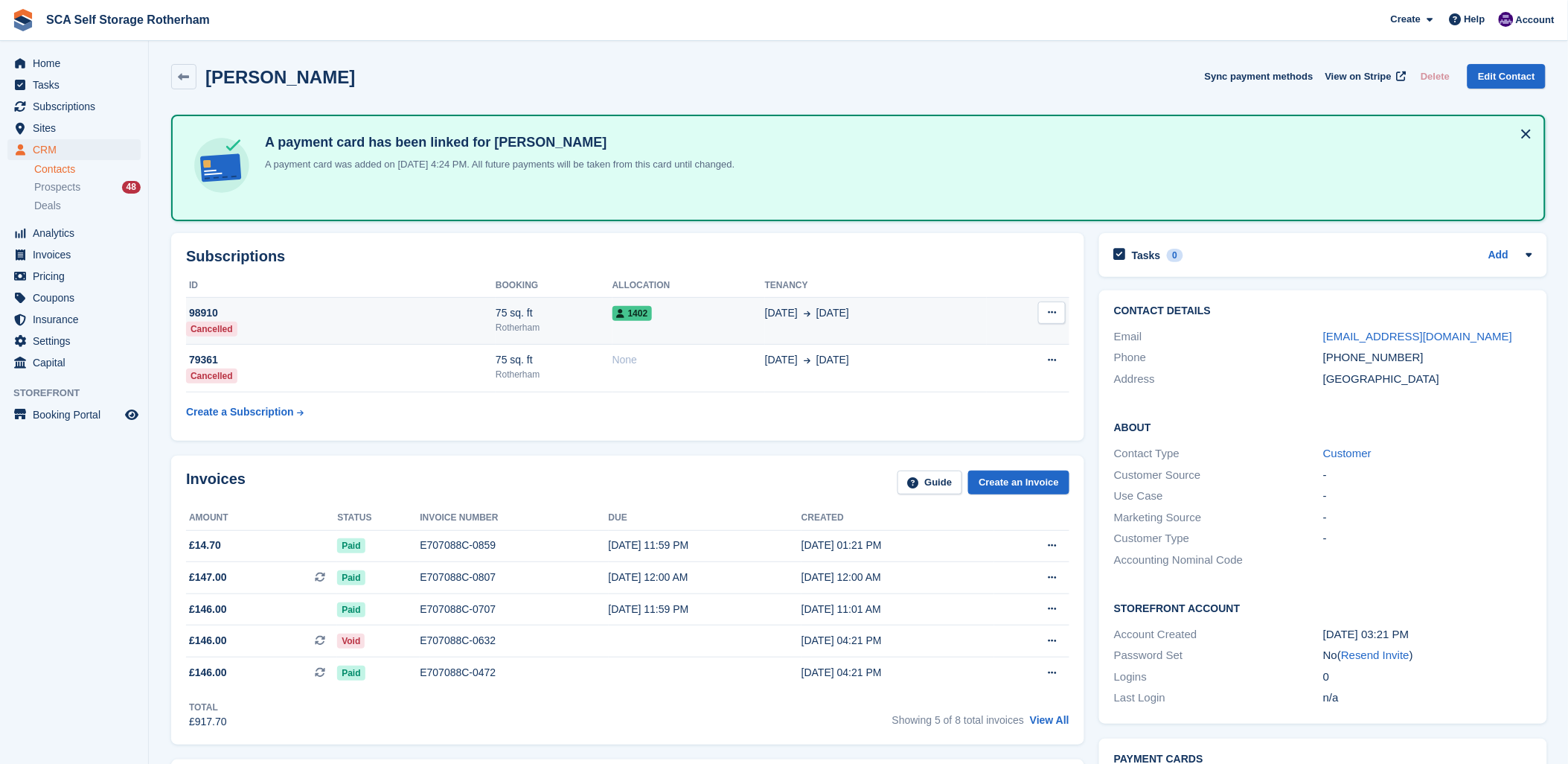
click at [585, 322] on div "Rotherham" at bounding box center [554, 328] width 117 height 14
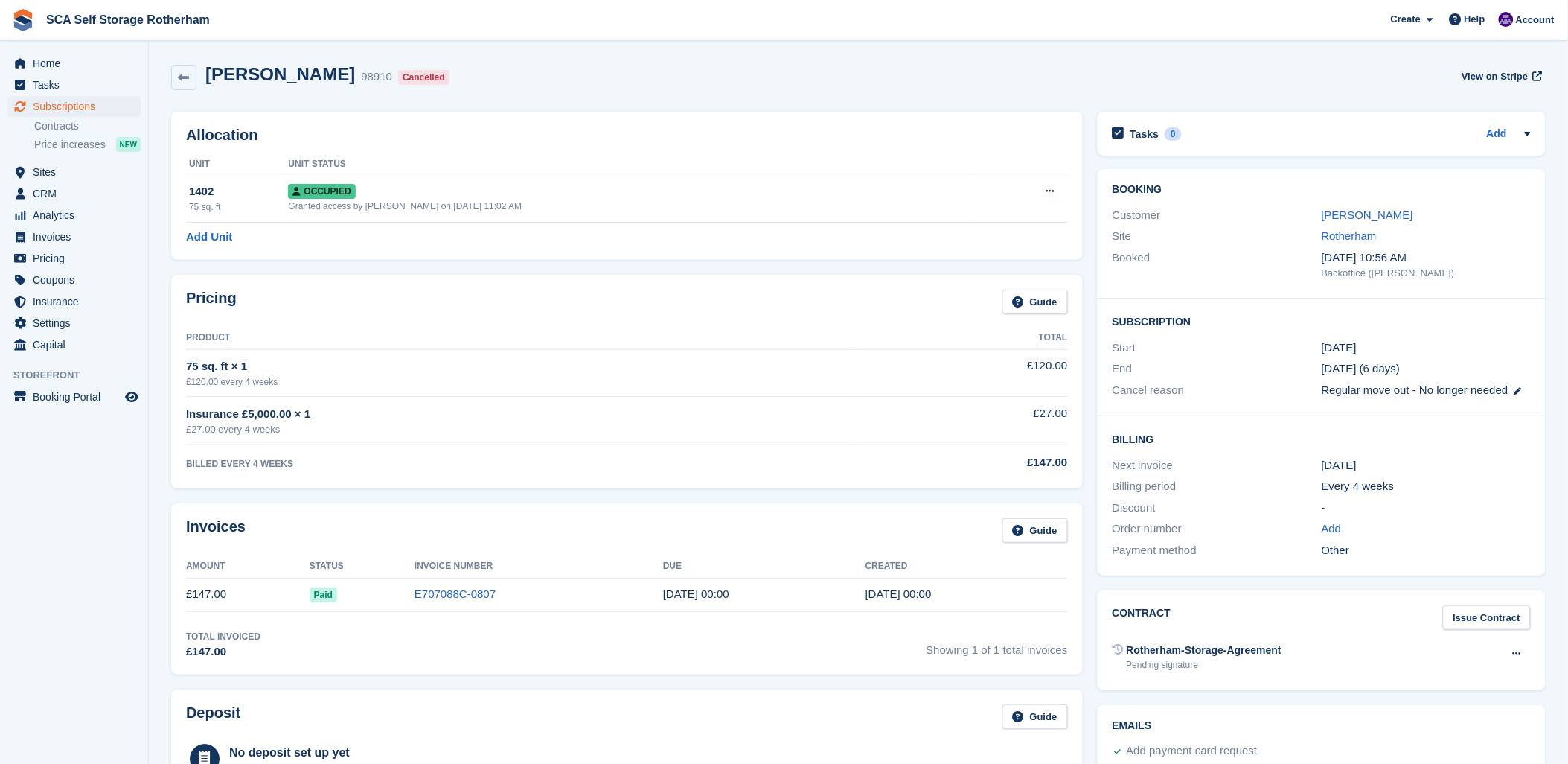
drag, startPoint x: 600, startPoint y: 335, endPoint x: 687, endPoint y: 328, distance: 87.3
click at [636, 328] on th "Product" at bounding box center [519, 338] width 666 height 24
drag, startPoint x: 1400, startPoint y: 370, endPoint x: 1342, endPoint y: 374, distance: 58.1
click at [1342, 374] on div "[DATE] (6 days)" at bounding box center [1426, 369] width 209 height 17
drag, startPoint x: 805, startPoint y: 77, endPoint x: 987, endPoint y: 173, distance: 205.8
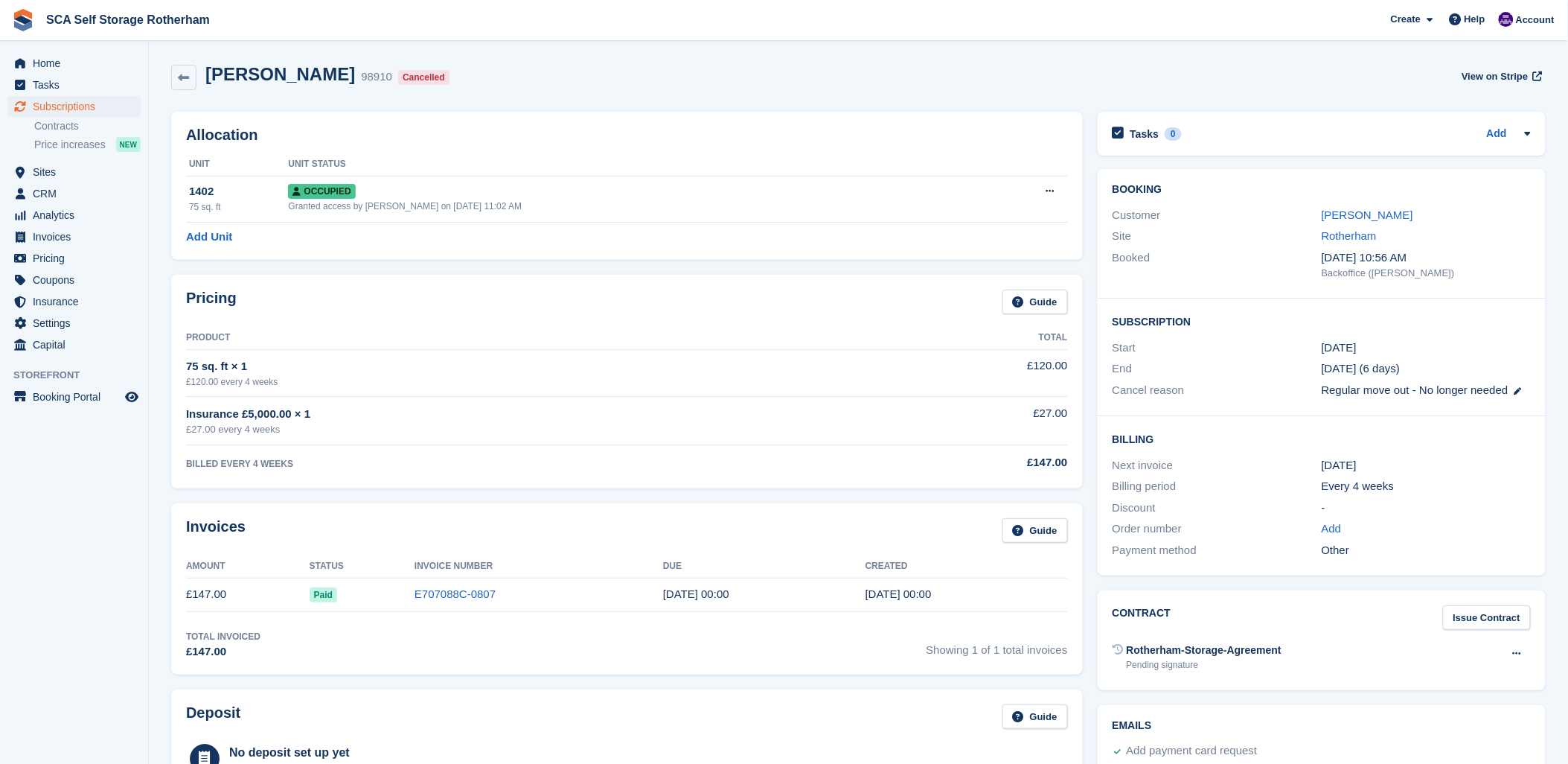
click at [839, 88] on div "Ryan Askew 98910 Cancelled View on Stripe" at bounding box center [858, 78] width 1375 height 27
drag, startPoint x: 713, startPoint y: 257, endPoint x: 769, endPoint y: 229, distance: 62.6
click at [713, 254] on div "Allocation Unit Unit Status 1402 75 sq. ft Occupied Granted access by Kelly Nee…" at bounding box center [626, 185] width 912 height 148
click at [455, 591] on link "E707088C-0807" at bounding box center [455, 594] width 81 height 13
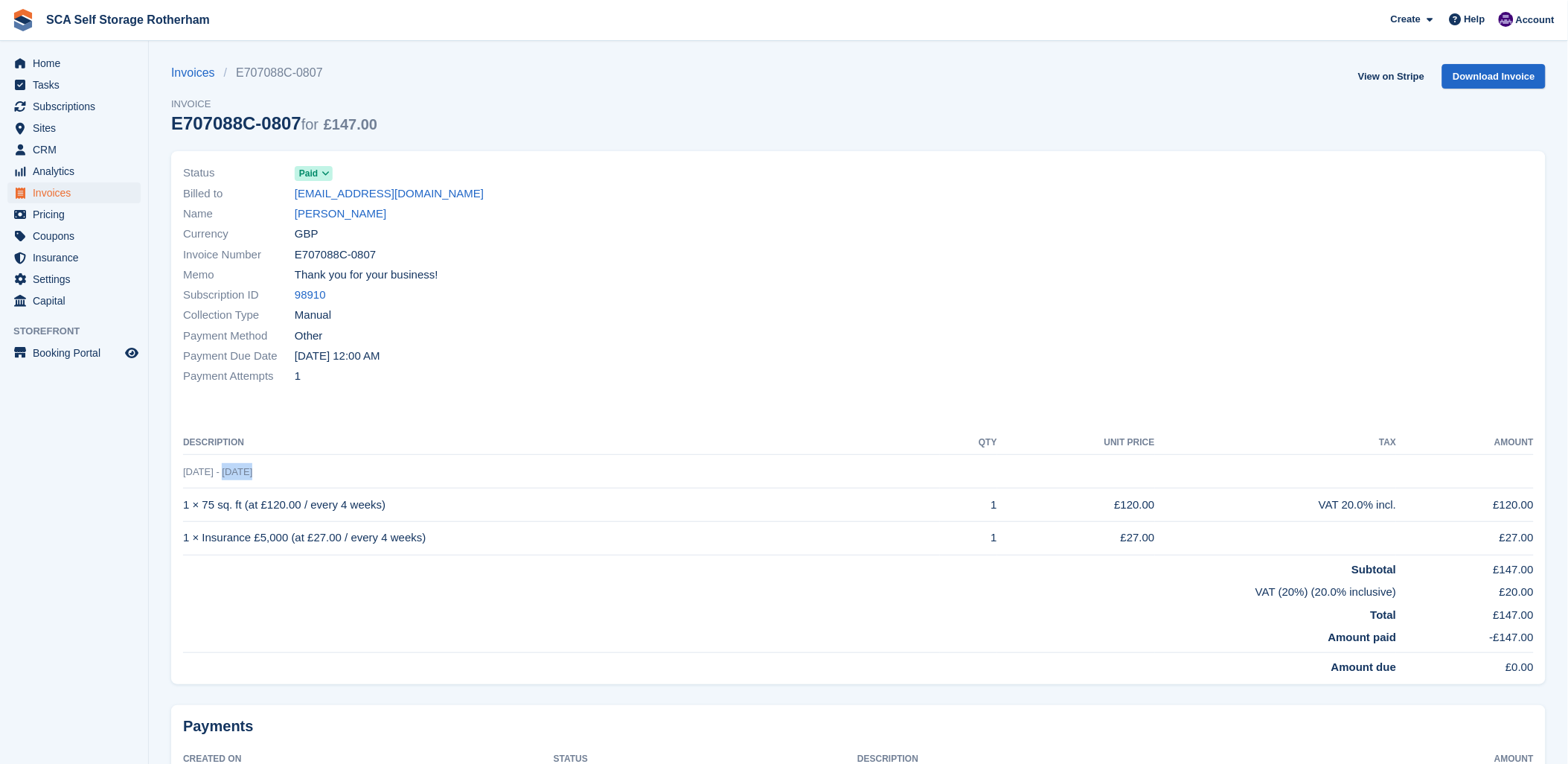
drag, startPoint x: 224, startPoint y: 475, endPoint x: 261, endPoint y: 474, distance: 37.0
click at [261, 474] on td "[DATE] - [DATE]" at bounding box center [858, 471] width 1351 height 33
drag, startPoint x: 261, startPoint y: 474, endPoint x: 867, endPoint y: 254, distance: 644.7
click at [881, 225] on div at bounding box center [1202, 274] width 685 height 241
click at [809, 111] on div "Invoices E707088C-0807 Invoice E707088C-0807 for £147.00 View on Stripe Downloa…" at bounding box center [858, 108] width 1375 height 87
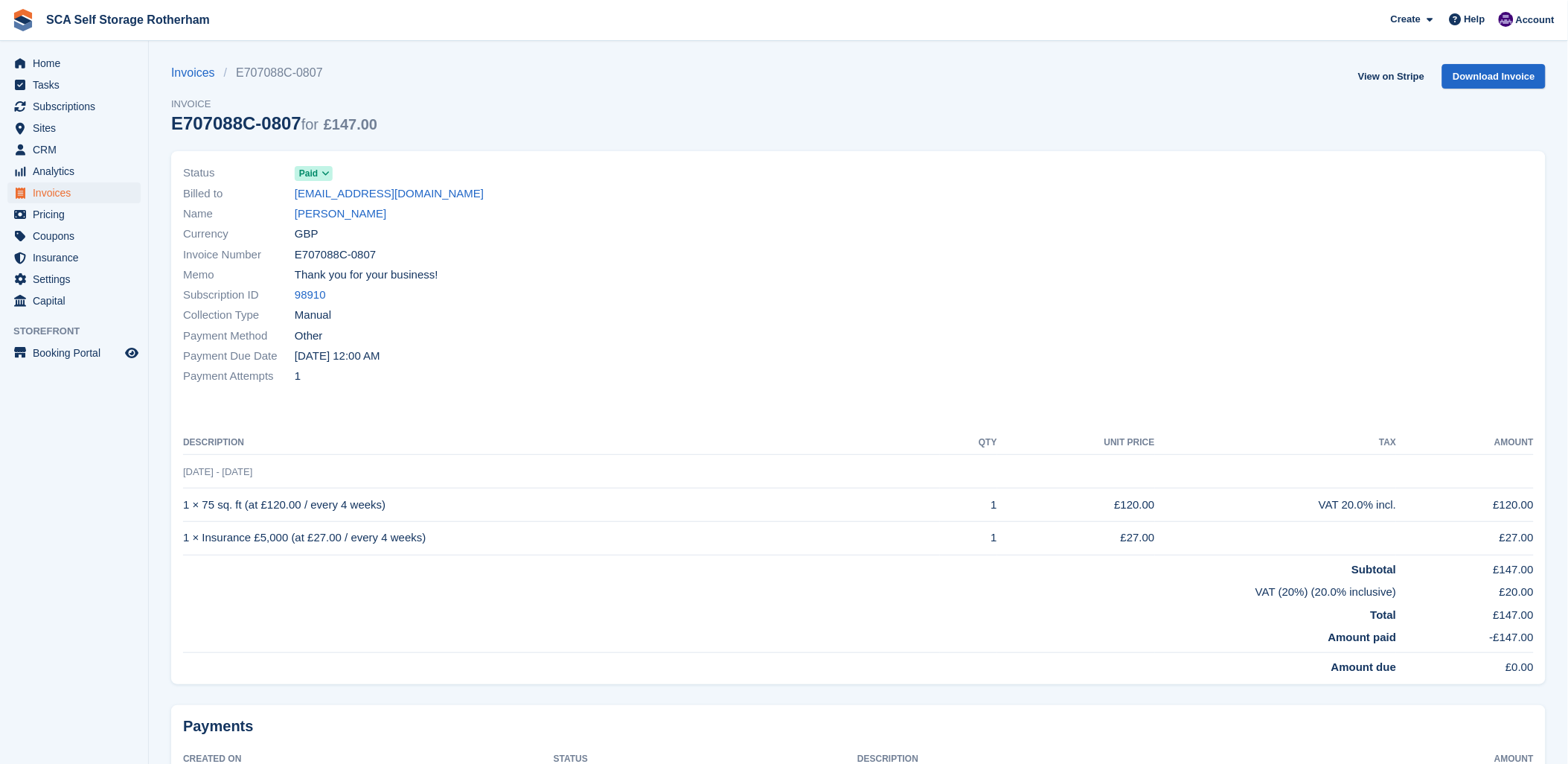
click at [805, 192] on div "Billed to raskewpersonal@gmail.com" at bounding box center [516, 192] width 667 height 20
drag, startPoint x: 995, startPoint y: 80, endPoint x: 1091, endPoint y: 155, distance: 121.8
click at [994, 80] on div "Invoices E707088C-0807 Invoice E707088C-0807 for £147.00 View on Stripe Downloa…" at bounding box center [858, 108] width 1375 height 87
click at [715, 208] on div "Name Ryan Askew" at bounding box center [516, 214] width 667 height 20
click at [303, 216] on link "Ryan Askew" at bounding box center [340, 214] width 91 height 17
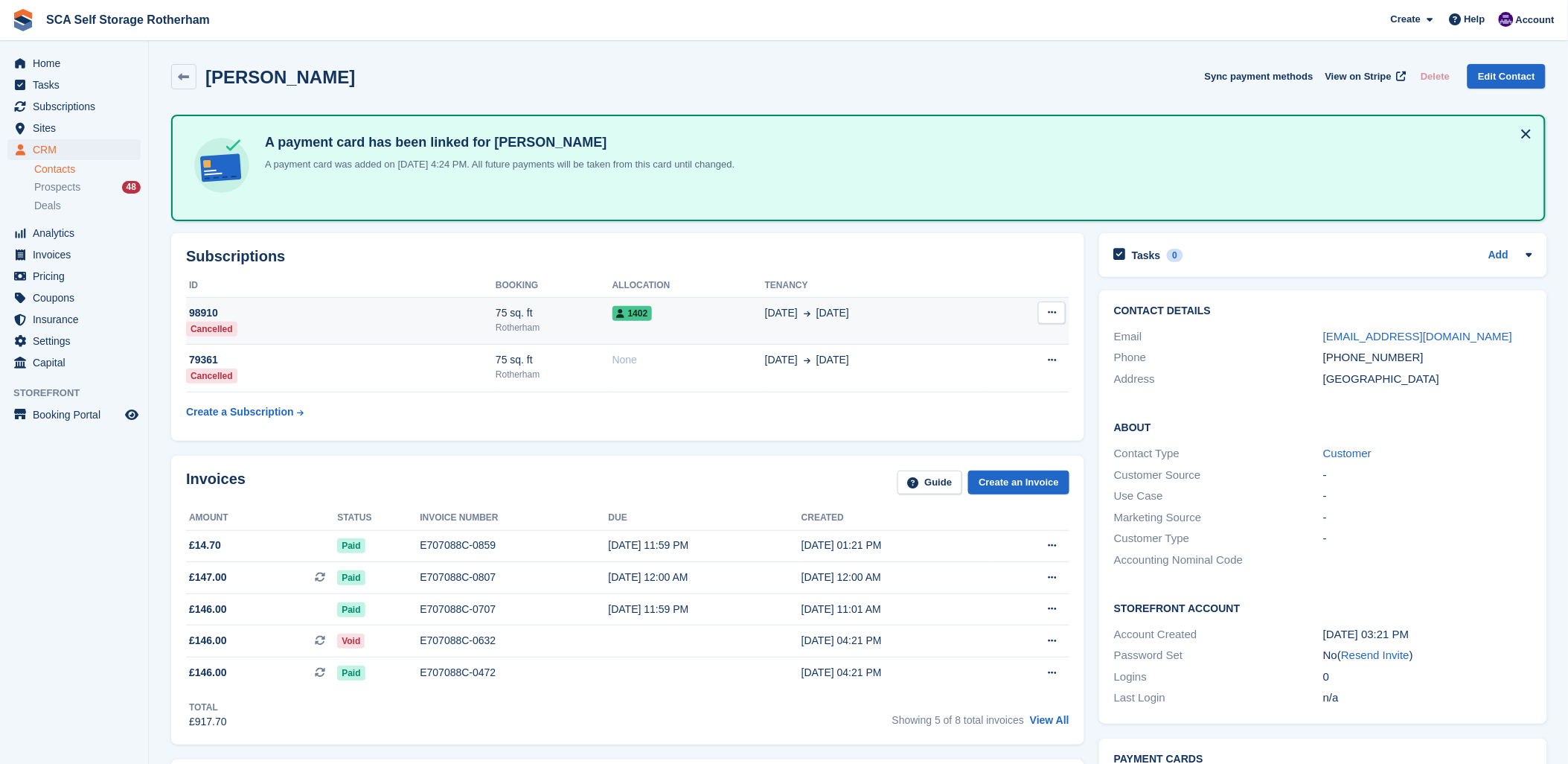
click at [1055, 311] on button at bounding box center [1051, 312] width 28 height 22
click at [618, 320] on td "1402" at bounding box center [689, 321] width 153 height 48
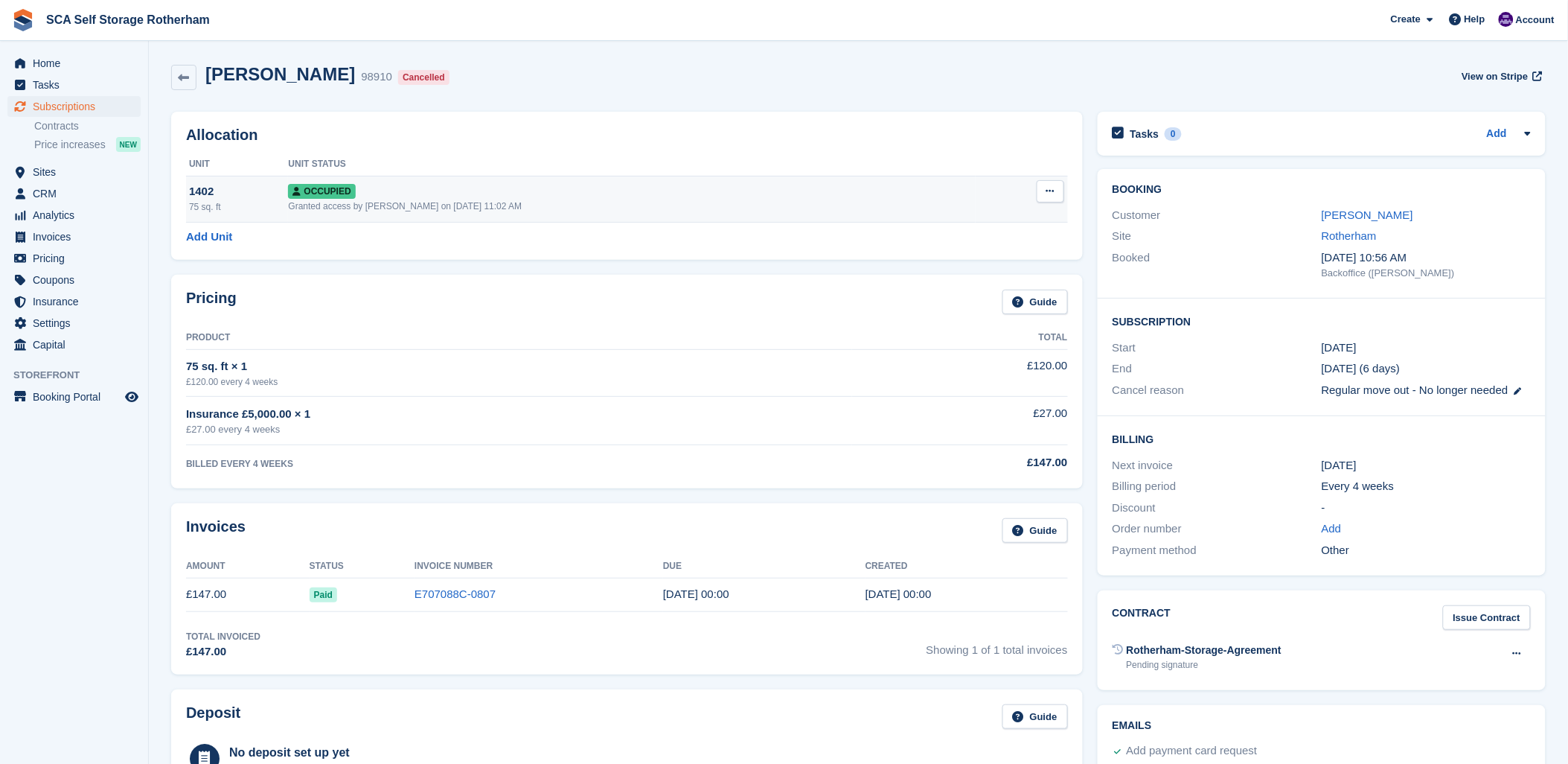
click at [1047, 195] on icon at bounding box center [1051, 191] width 8 height 10
click at [983, 272] on p "Deallocate" at bounding box center [993, 272] width 130 height 19
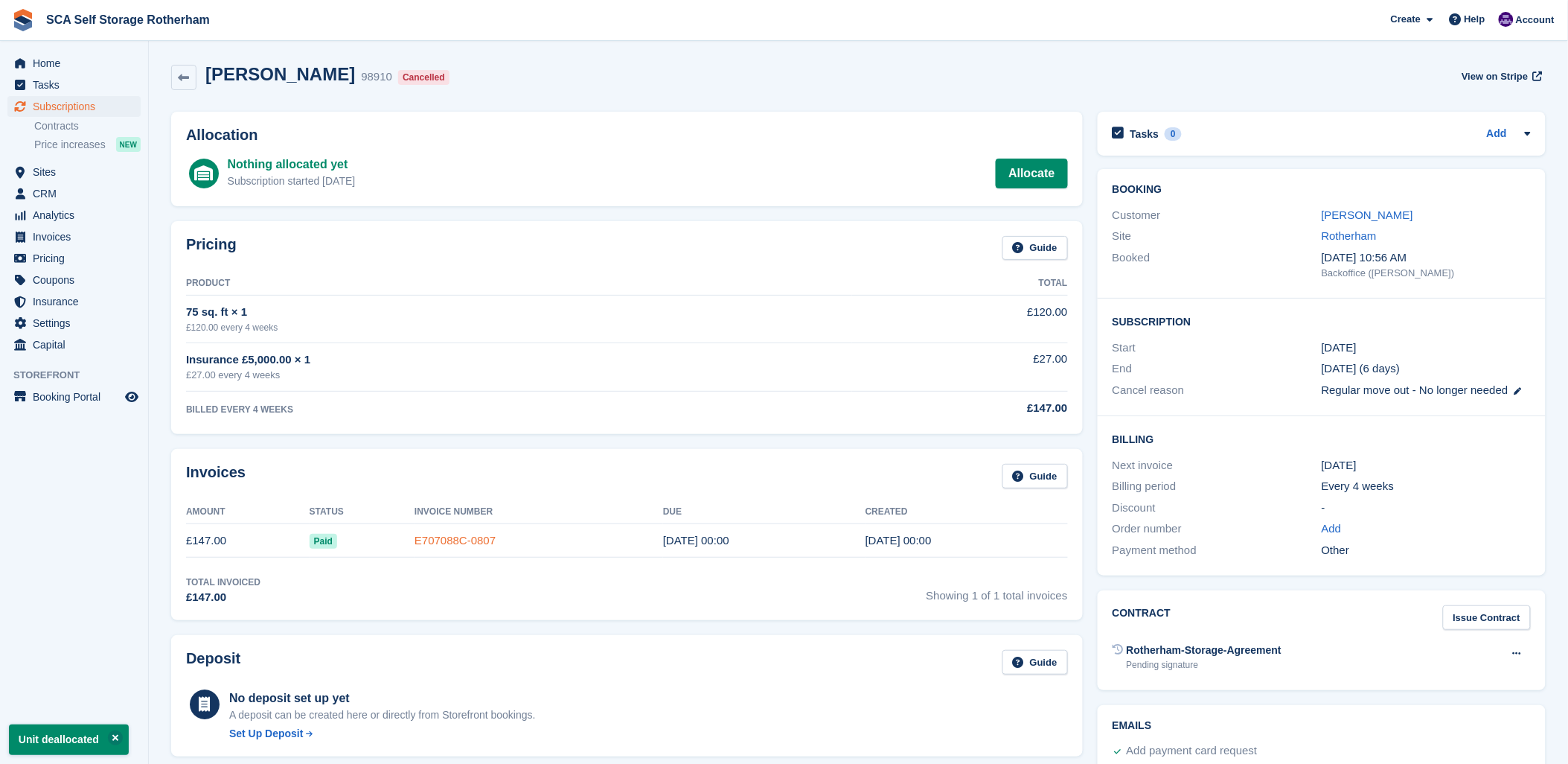
click at [440, 540] on link "E707088C-0807" at bounding box center [455, 540] width 81 height 13
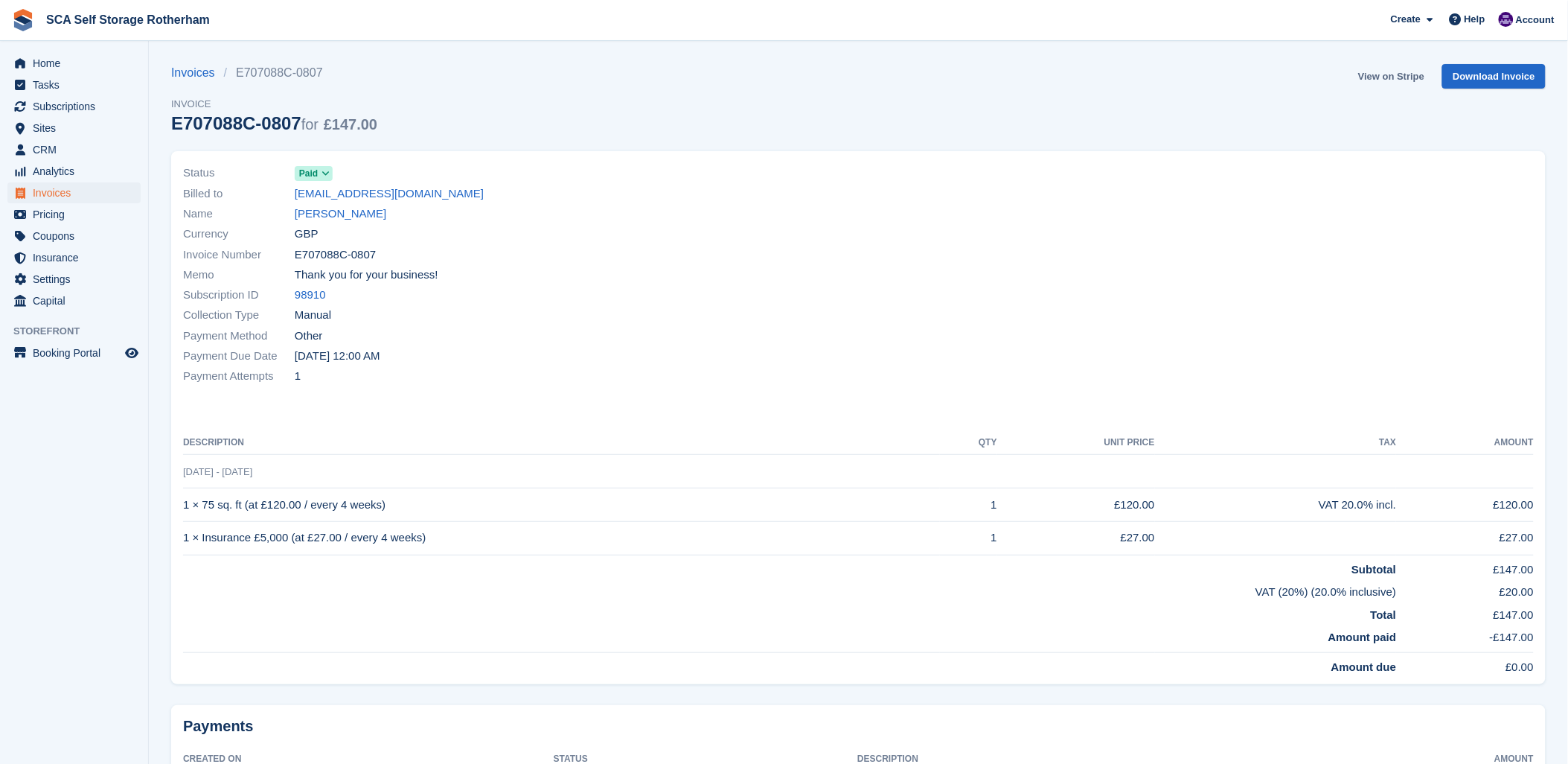
click at [1400, 76] on link "View on Stripe" at bounding box center [1392, 76] width 78 height 25
click at [316, 211] on link "[PERSON_NAME]" at bounding box center [340, 214] width 91 height 17
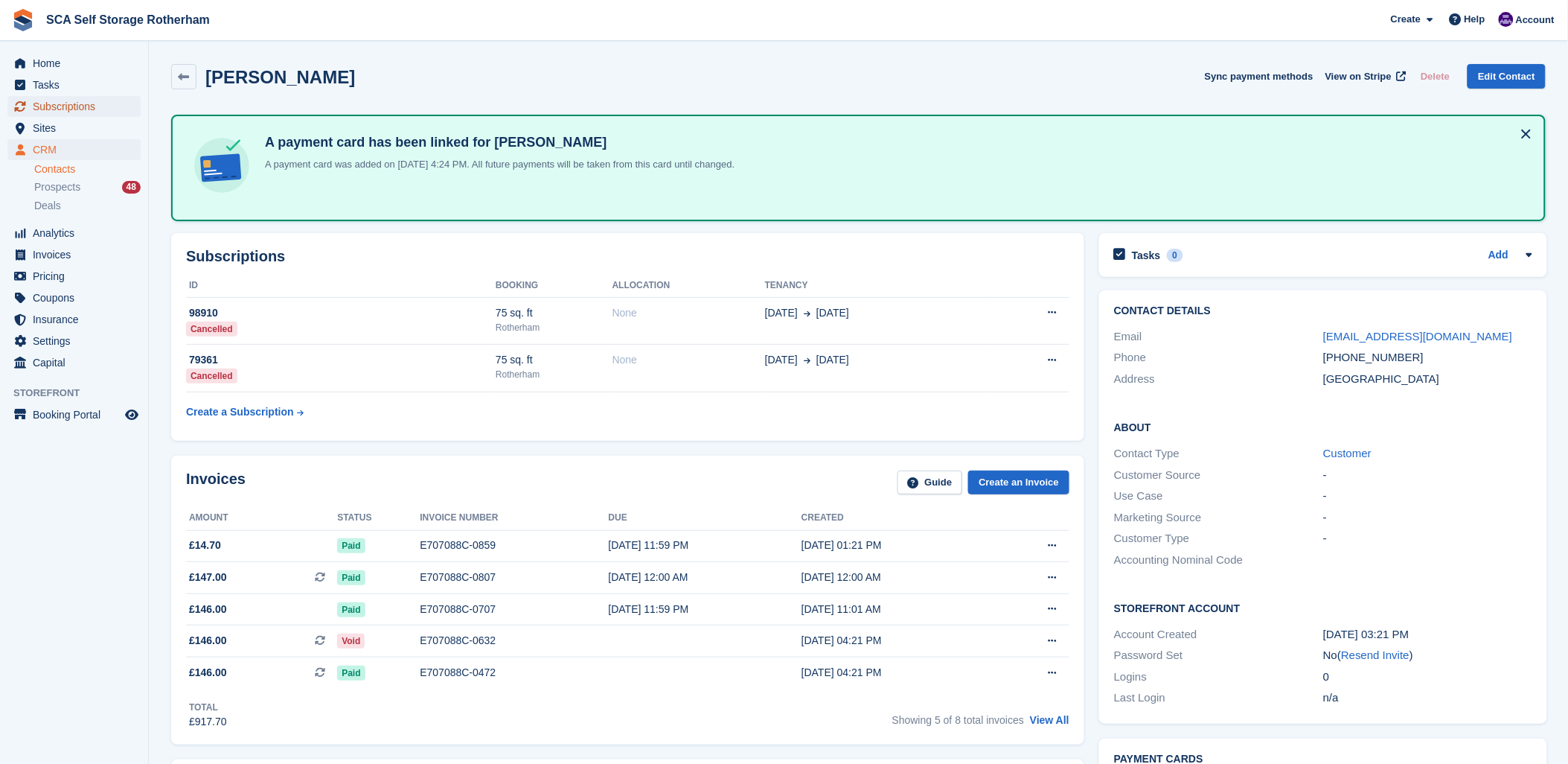
click at [106, 99] on span "Subscriptions" at bounding box center [77, 107] width 89 height 21
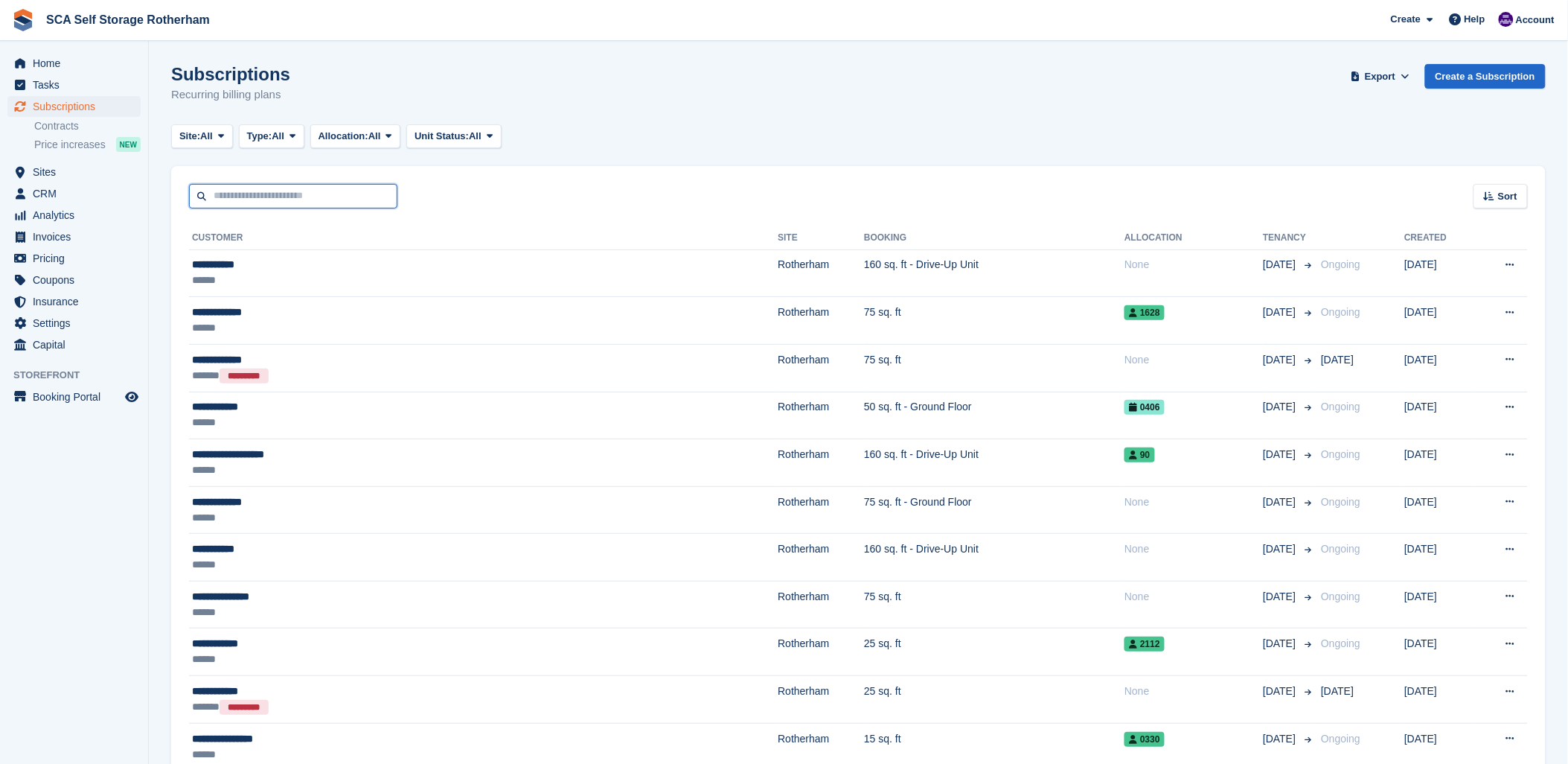
click at [255, 191] on input "text" at bounding box center [293, 196] width 208 height 25
type input "*****"
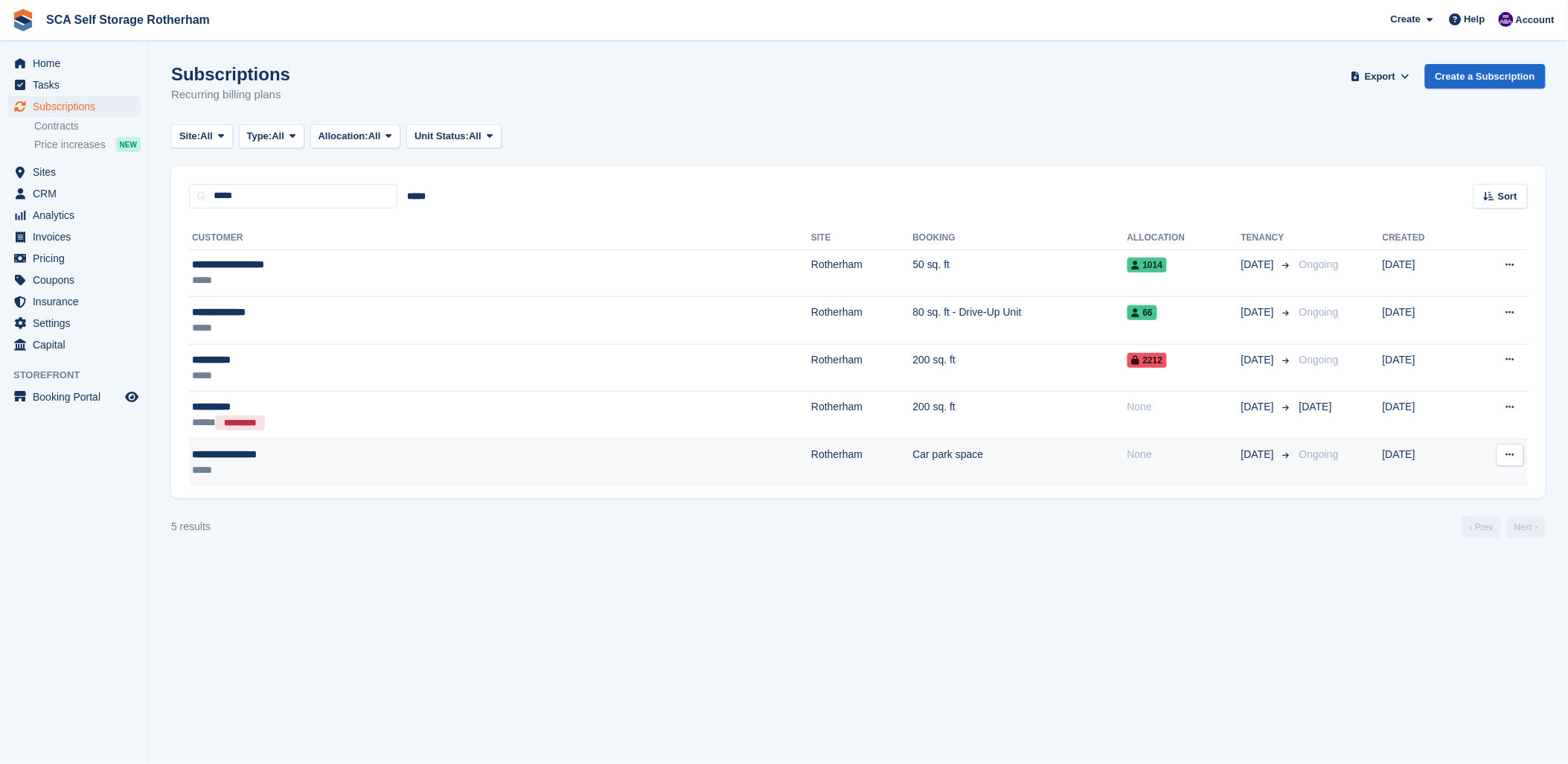
click at [434, 463] on div "*****" at bounding box center [349, 471] width 313 height 16
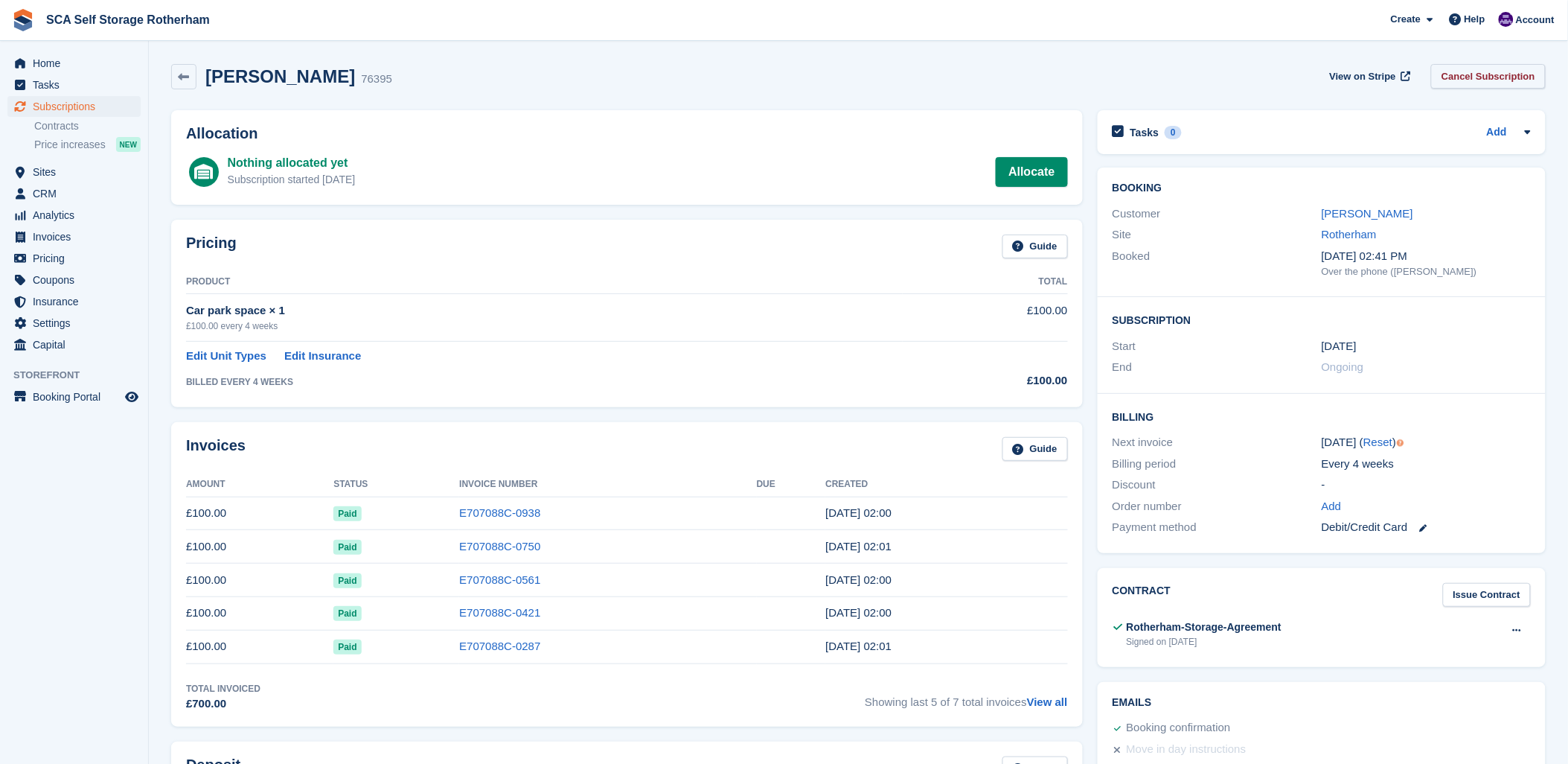
click at [1511, 87] on link "Cancel Subscription" at bounding box center [1489, 76] width 114 height 25
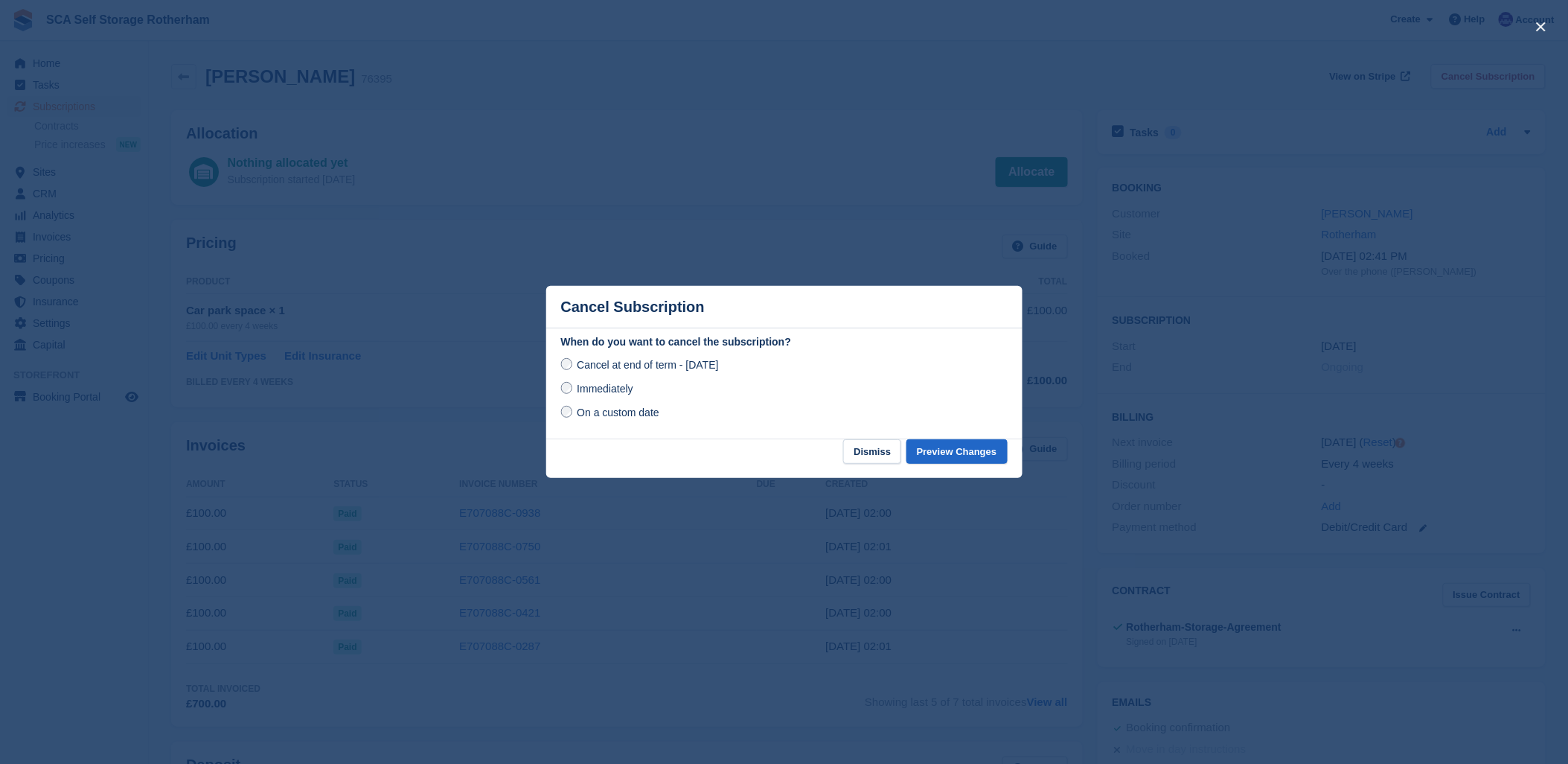
click at [621, 394] on span "Immediately" at bounding box center [605, 388] width 56 height 12
click at [837, 207] on div at bounding box center [784, 382] width 1568 height 764
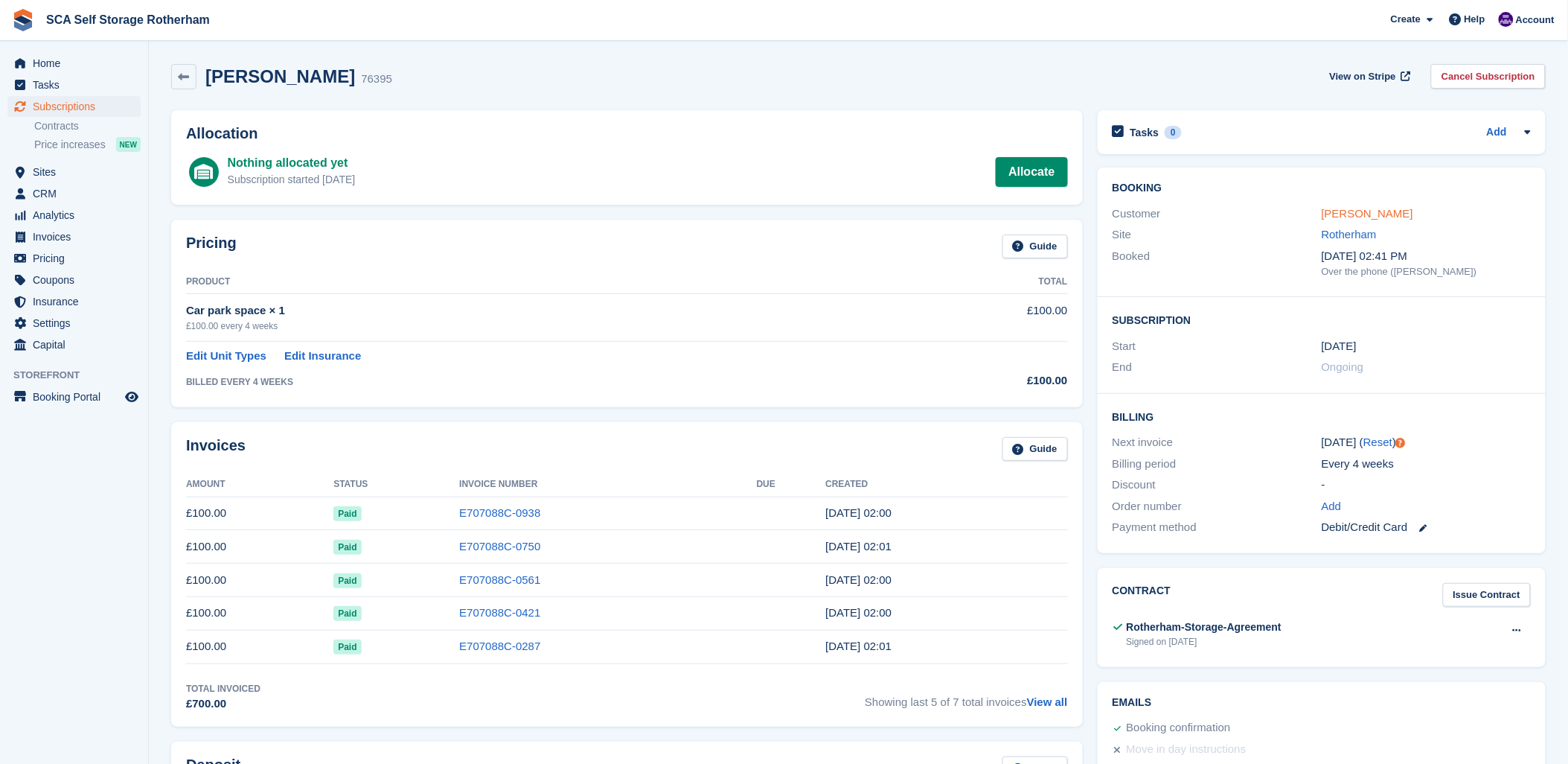
click at [1366, 217] on link "[PERSON_NAME]" at bounding box center [1367, 213] width 91 height 13
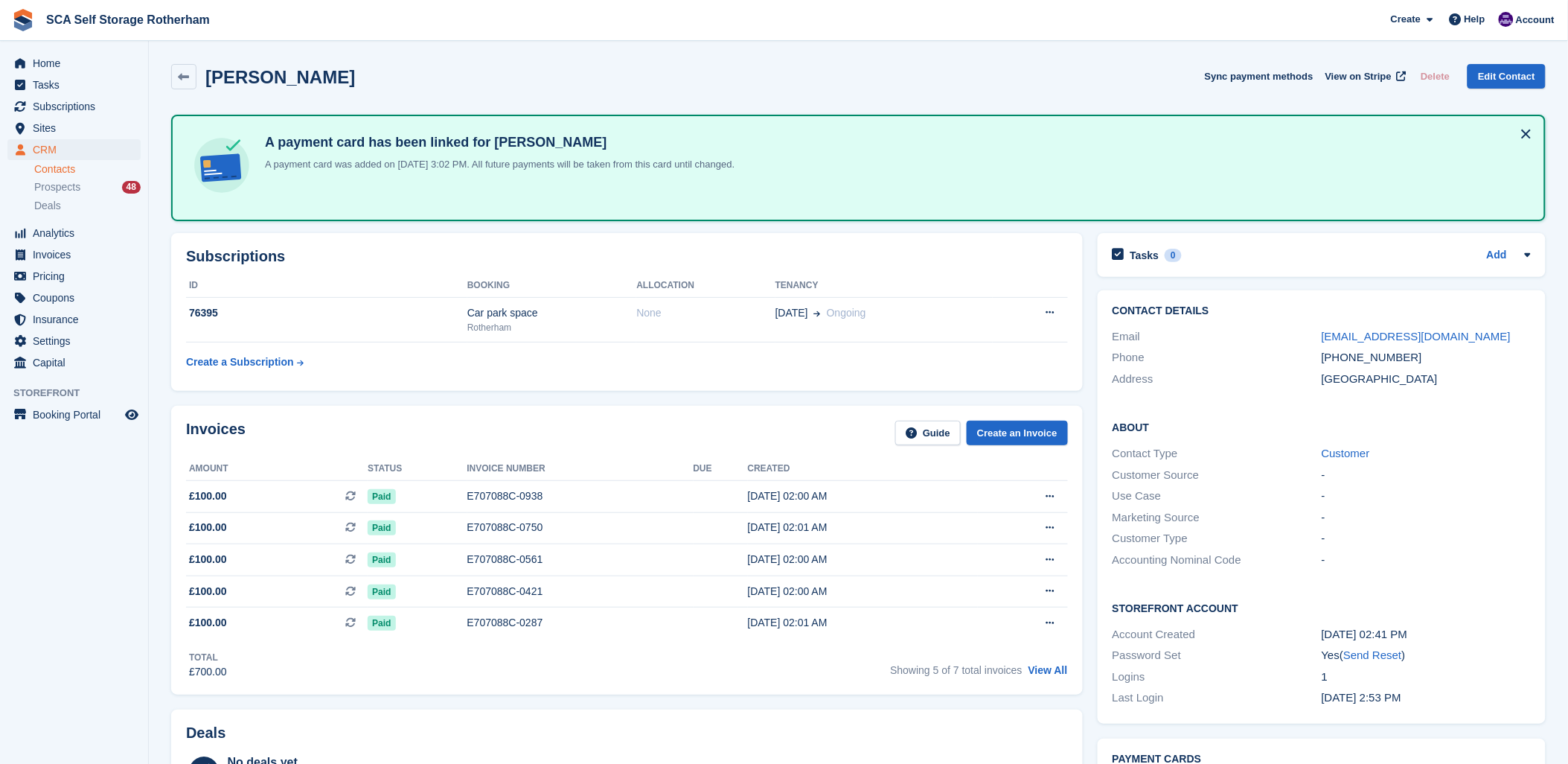
click at [873, 241] on div "Subscriptions ID Booking Allocation Tenancy 76395 Car park space Rotherham None…" at bounding box center [626, 312] width 912 height 158
click at [873, 95] on div "Martin Drinkwater Sync payment methods View on Stripe Delete Edit Contact" at bounding box center [858, 80] width 1389 height 46
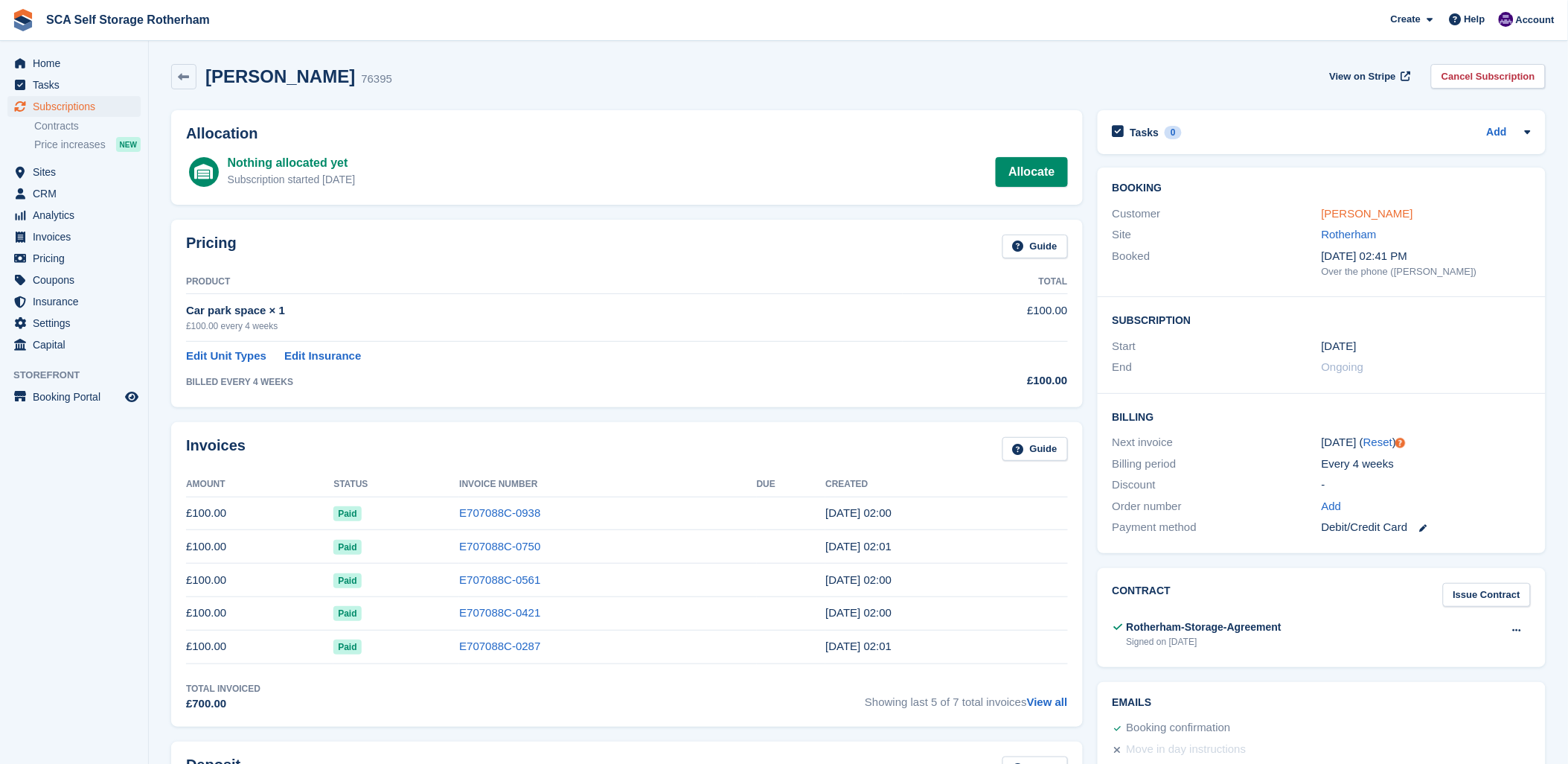
click at [1411, 214] on link "[PERSON_NAME]" at bounding box center [1367, 213] width 91 height 13
click at [1376, 212] on link "[PERSON_NAME]" at bounding box center [1367, 213] width 91 height 13
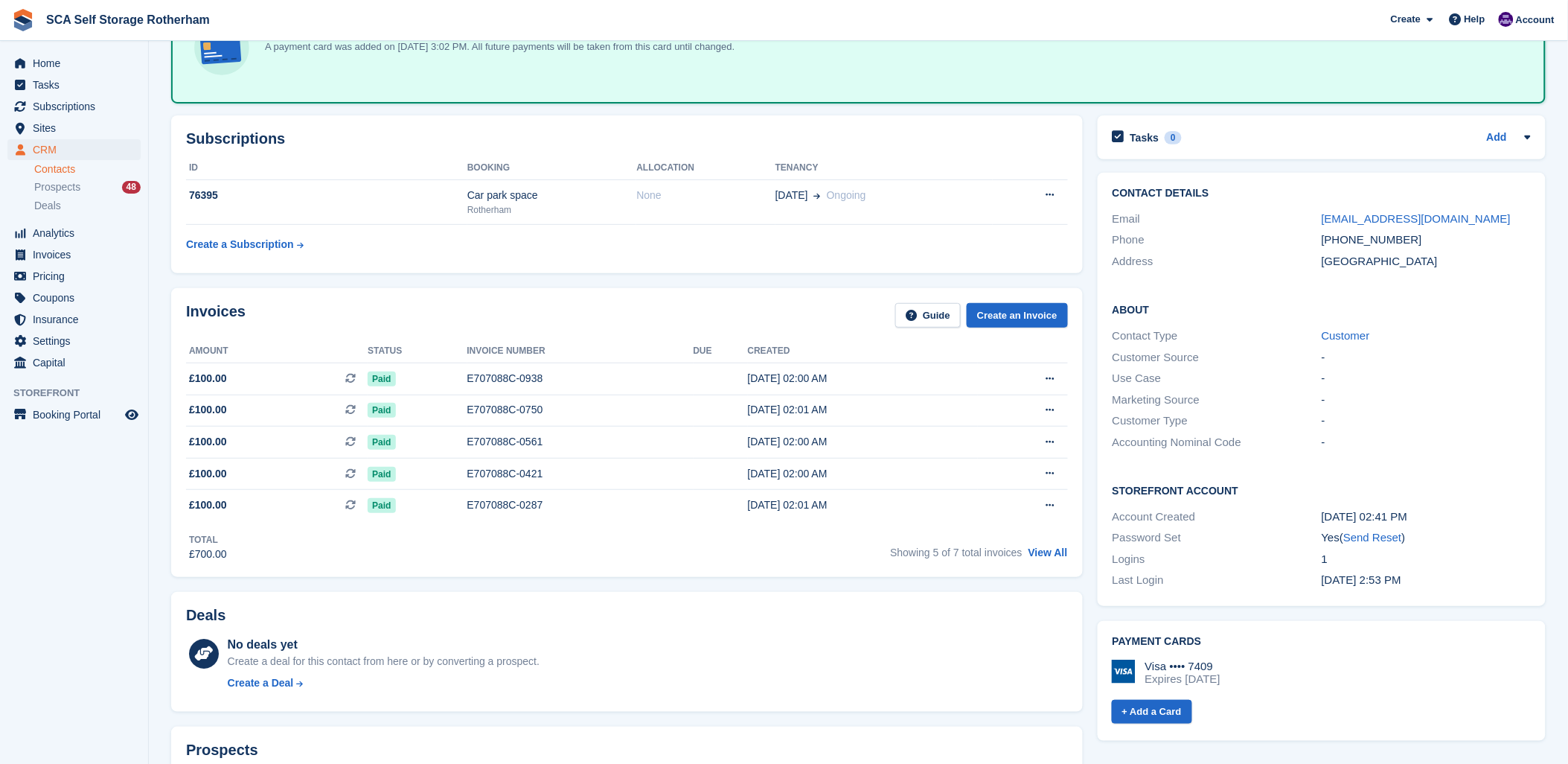
scroll to position [106, 0]
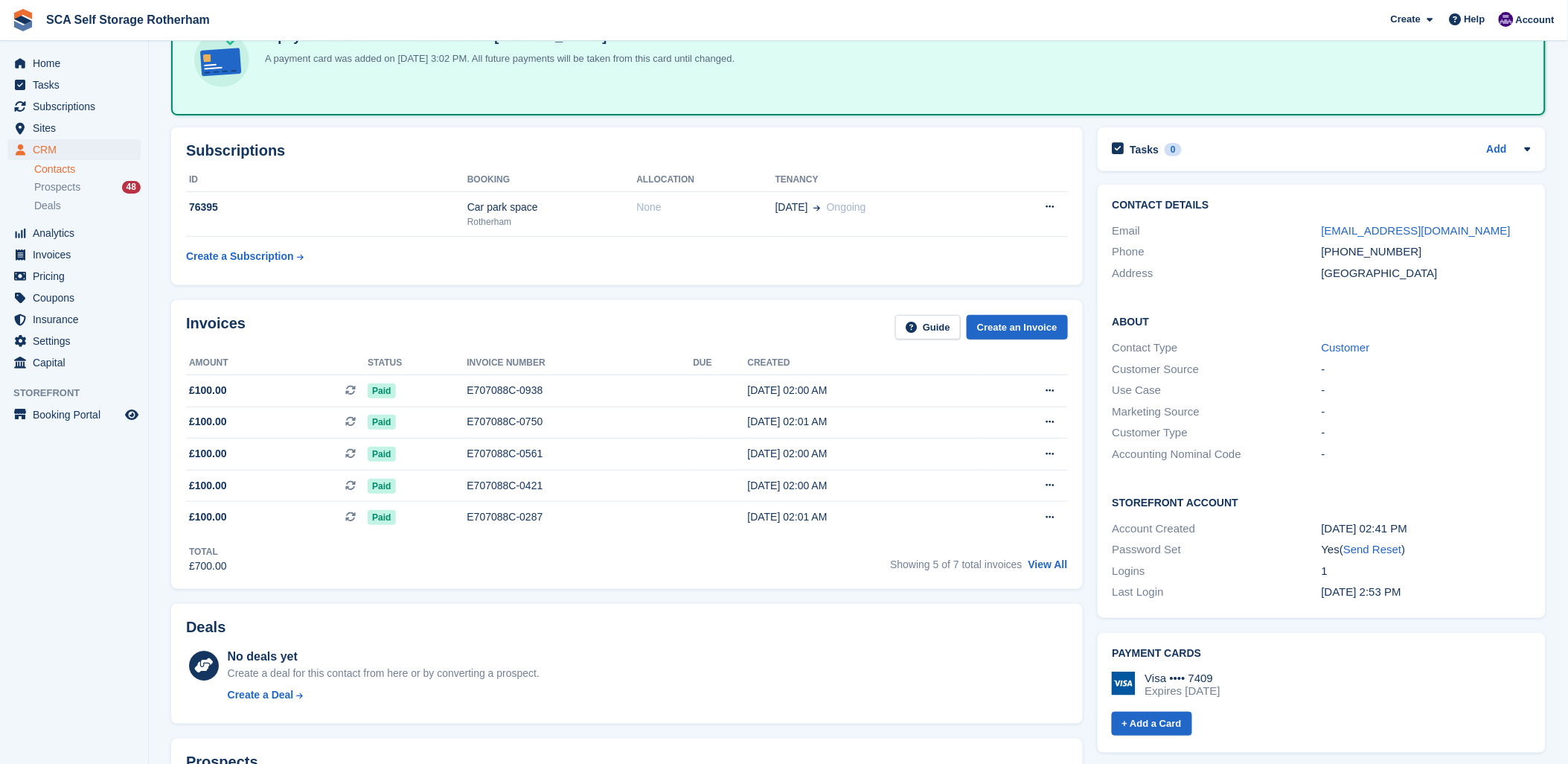
click at [558, 560] on div "Total £700.00 Showing 5 of 7 total invoices View All" at bounding box center [627, 554] width 882 height 41
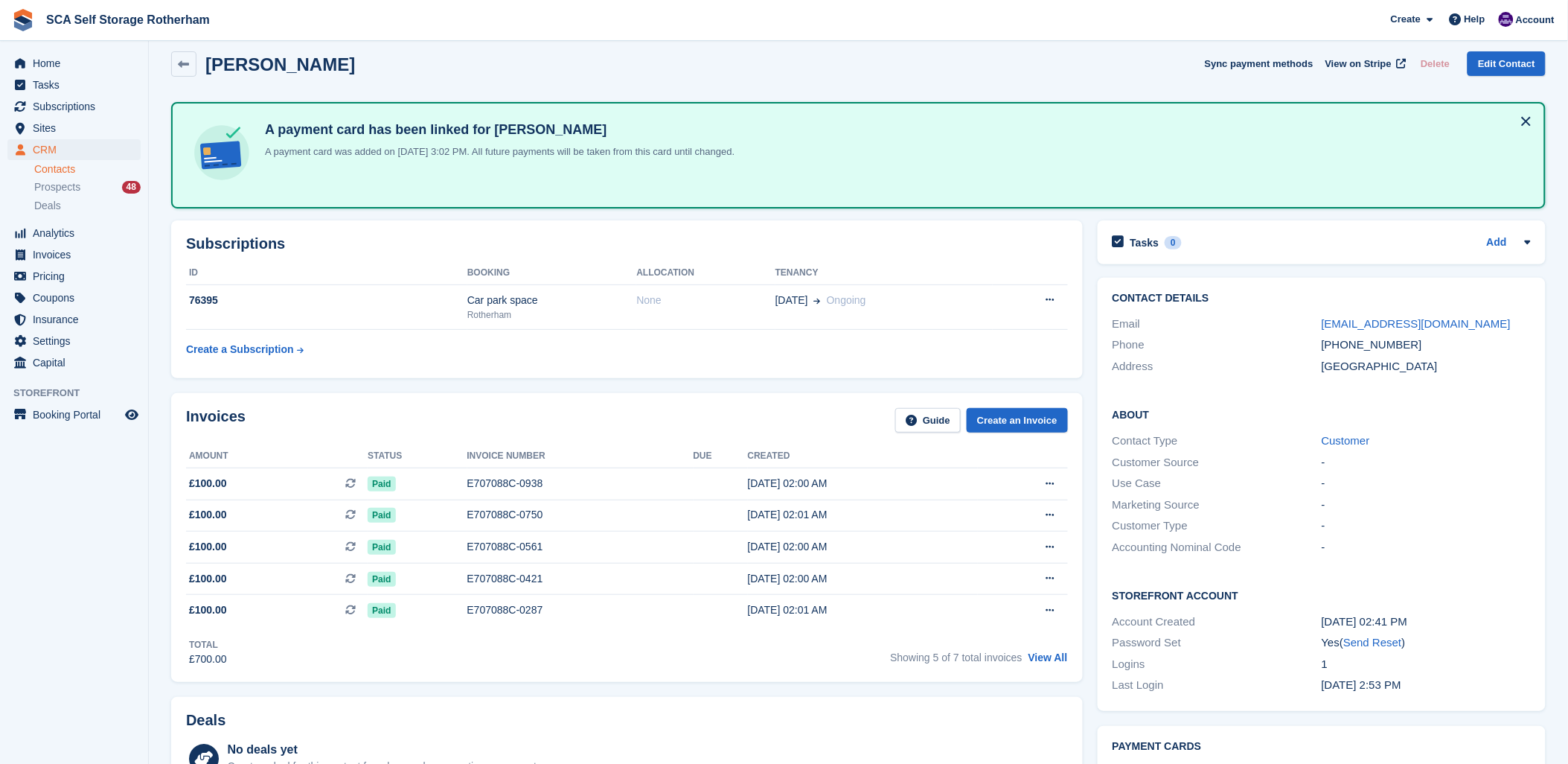
scroll to position [0, 0]
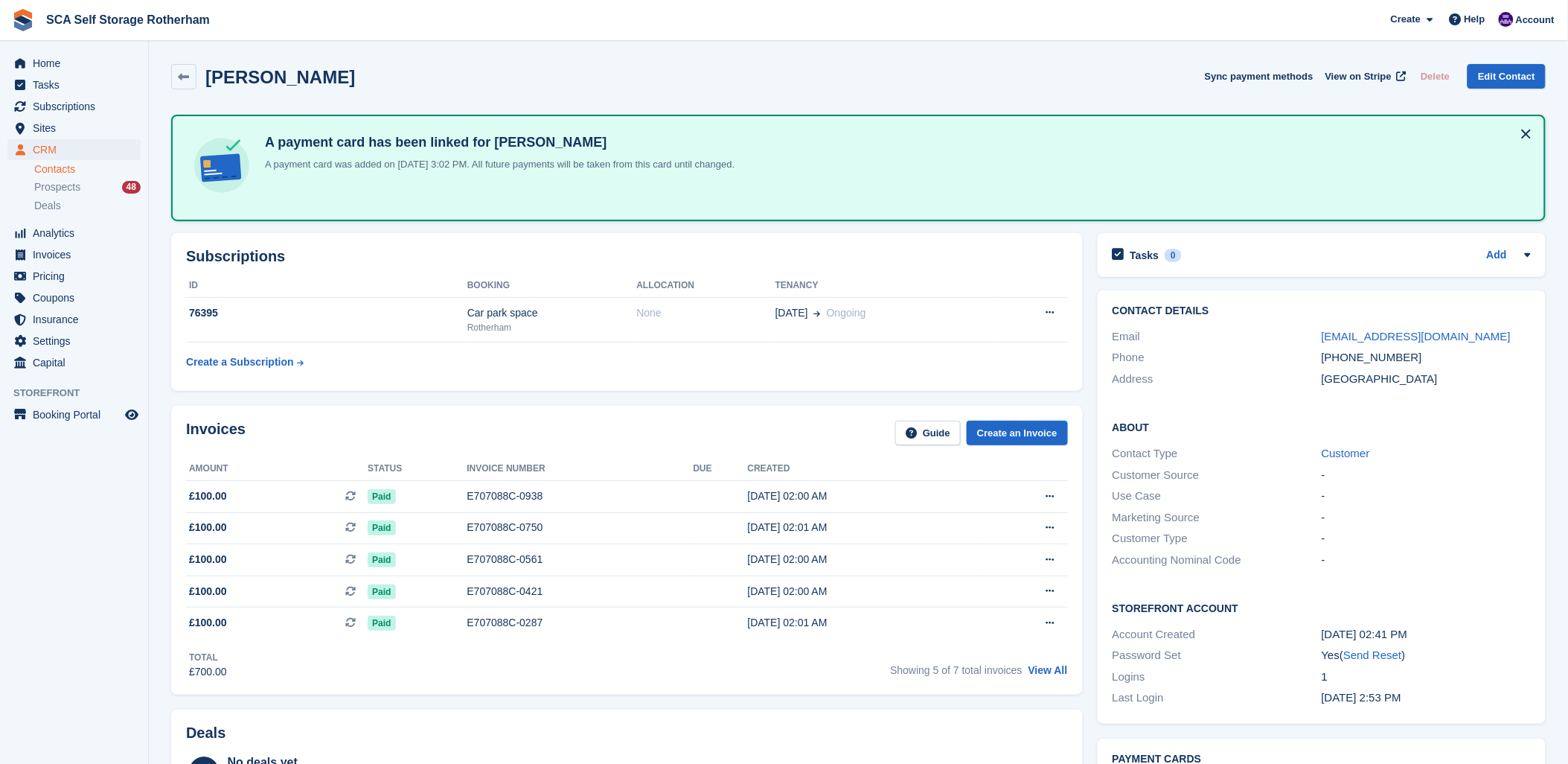
click at [777, 72] on div "Martin Drinkwater Sync payment methods View on Stripe Delete Edit Contact" at bounding box center [858, 77] width 1375 height 25
click at [568, 440] on div "Invoices Guide Create an Invoice" at bounding box center [627, 437] width 882 height 33
click at [505, 495] on div "E707088C-0938" at bounding box center [580, 496] width 226 height 16
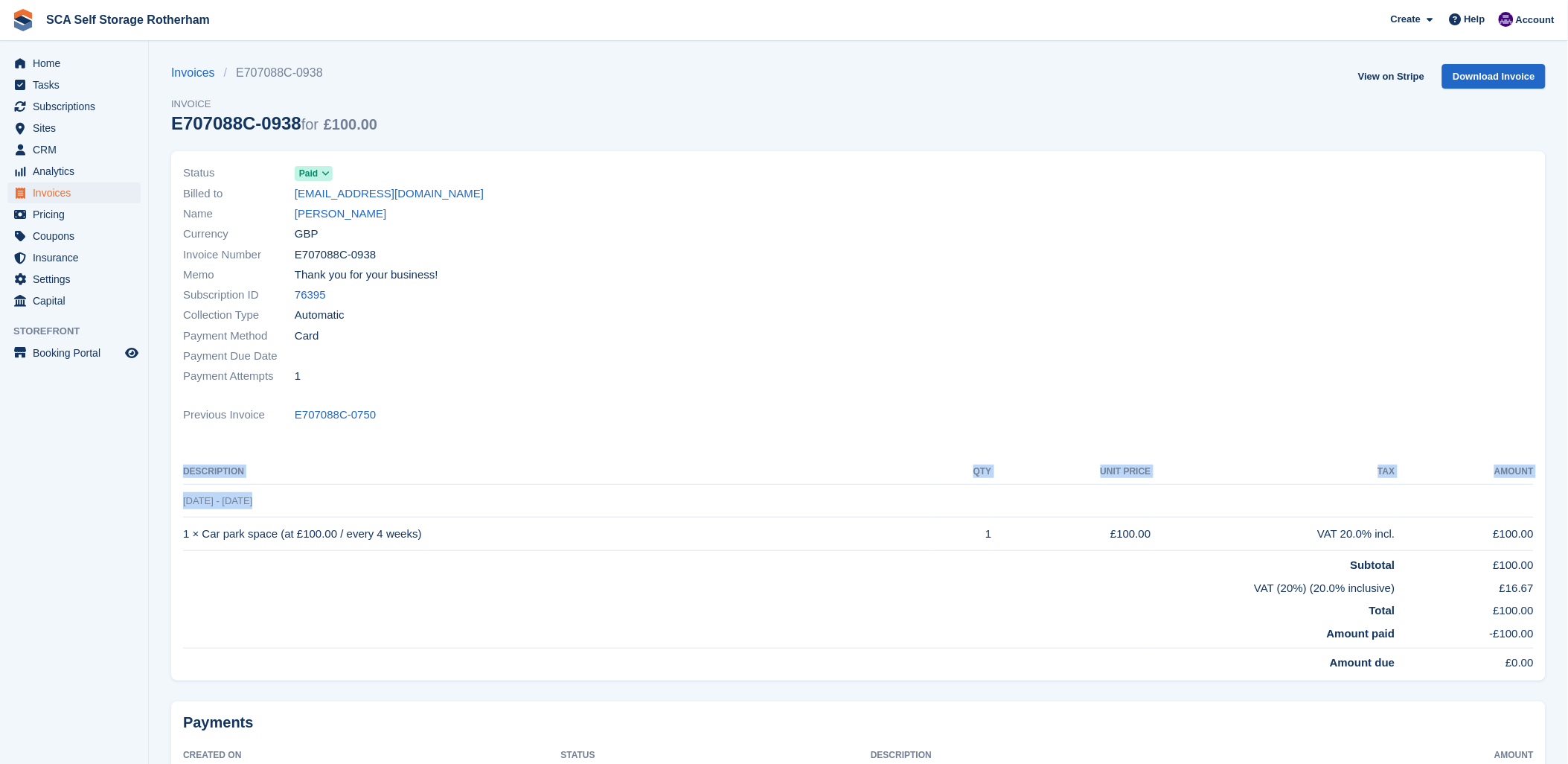
drag, startPoint x: 173, startPoint y: 502, endPoint x: 261, endPoint y: 509, distance: 88.3
click at [261, 509] on div "Status Paid Billed to [EMAIL_ADDRESS][DOMAIN_NAME] Name [PERSON_NAME] Currency …" at bounding box center [858, 416] width 1375 height 529
click at [769, 310] on div "Collection Type Automatic" at bounding box center [516, 315] width 667 height 20
click at [672, 436] on div "Status Paid Billed to [EMAIL_ADDRESS][DOMAIN_NAME] Name [PERSON_NAME] Currency …" at bounding box center [858, 416] width 1375 height 529
drag, startPoint x: 615, startPoint y: 277, endPoint x: 621, endPoint y: 270, distance: 9.2
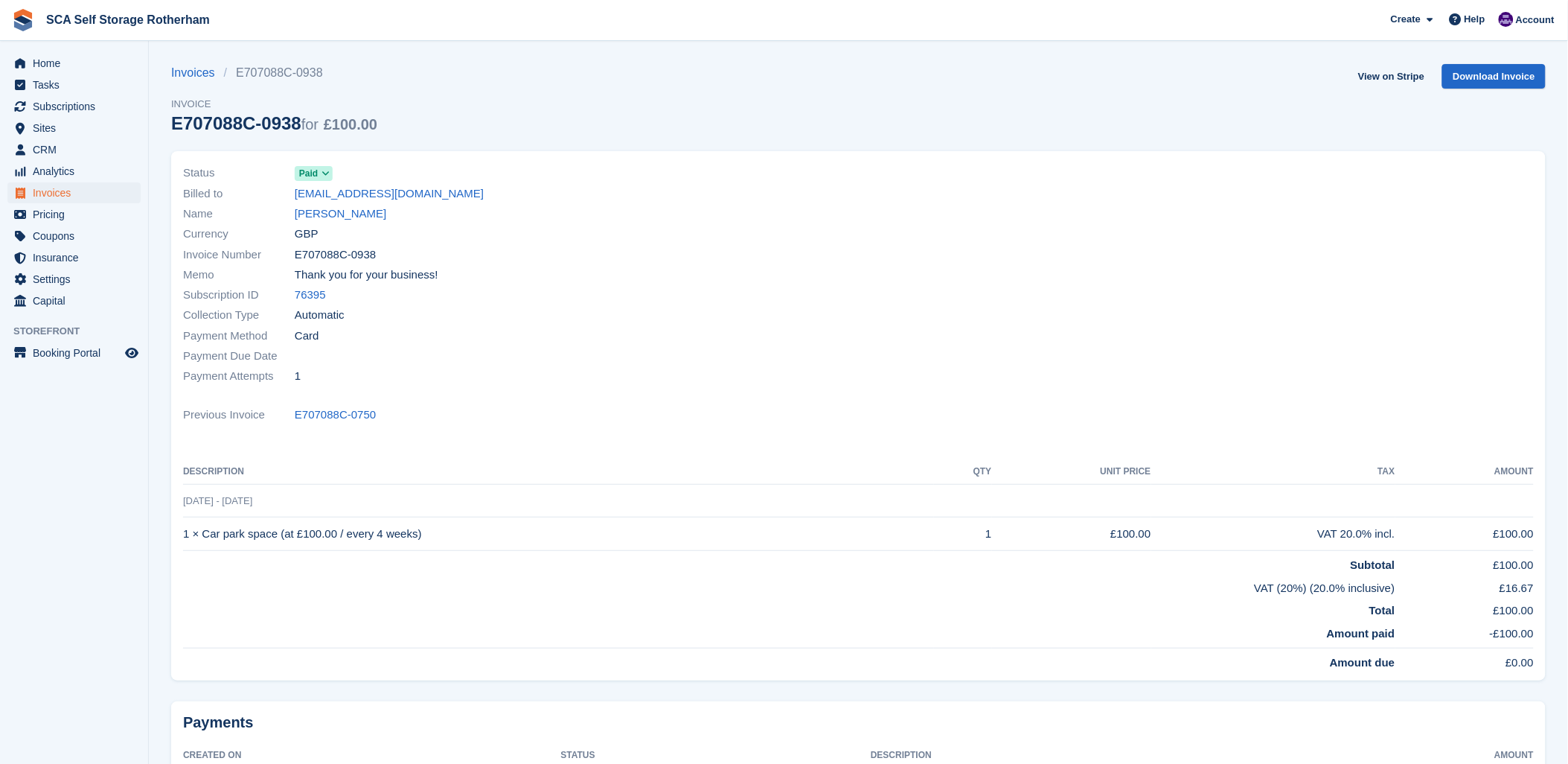
click at [620, 270] on div "Memo Thank you for your business!" at bounding box center [516, 274] width 667 height 20
click at [343, 219] on link "[PERSON_NAME]" at bounding box center [340, 214] width 91 height 17
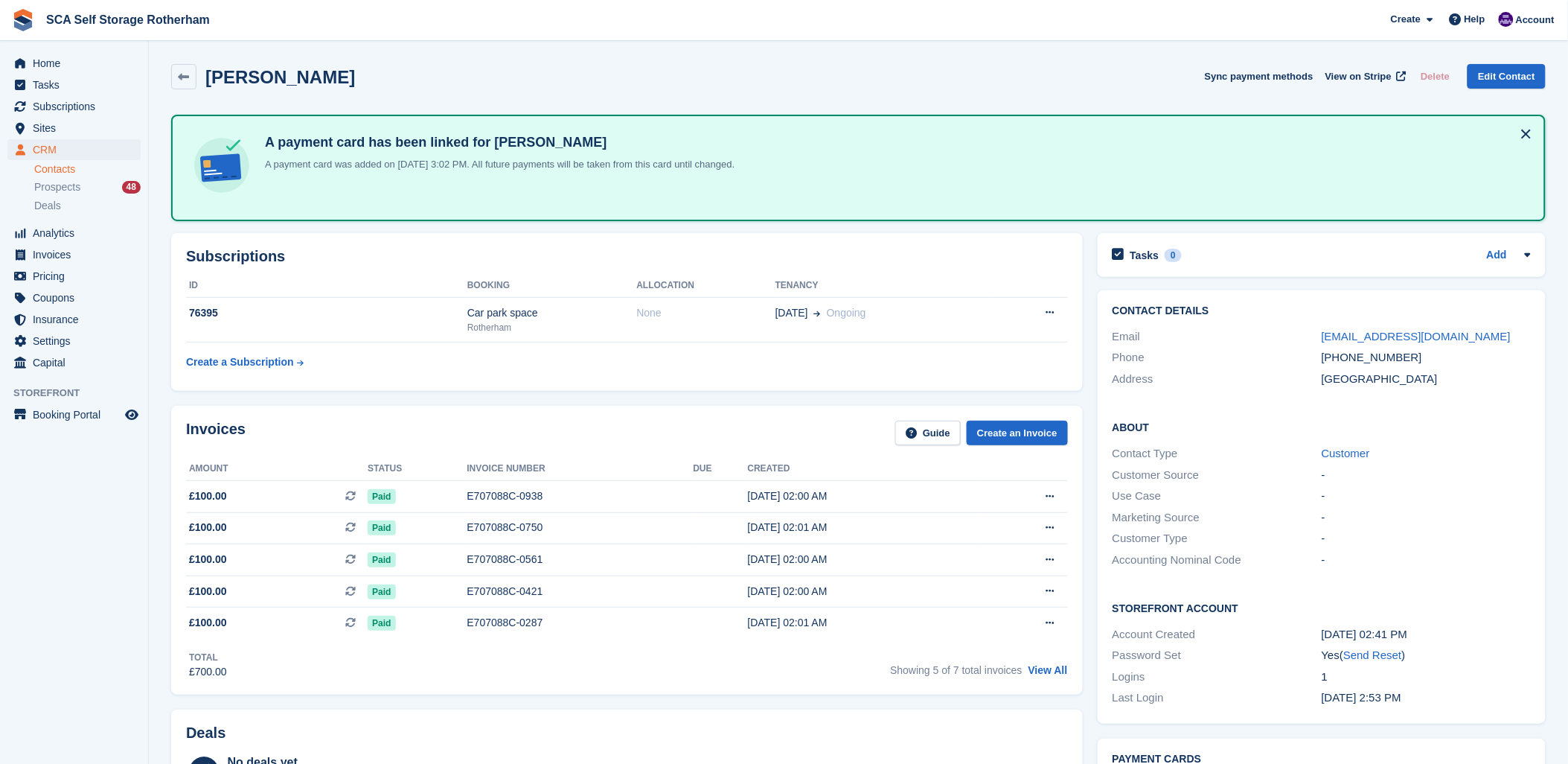
click at [695, 290] on th "Allocation" at bounding box center [706, 286] width 138 height 24
click at [707, 309] on div "None" at bounding box center [706, 313] width 138 height 16
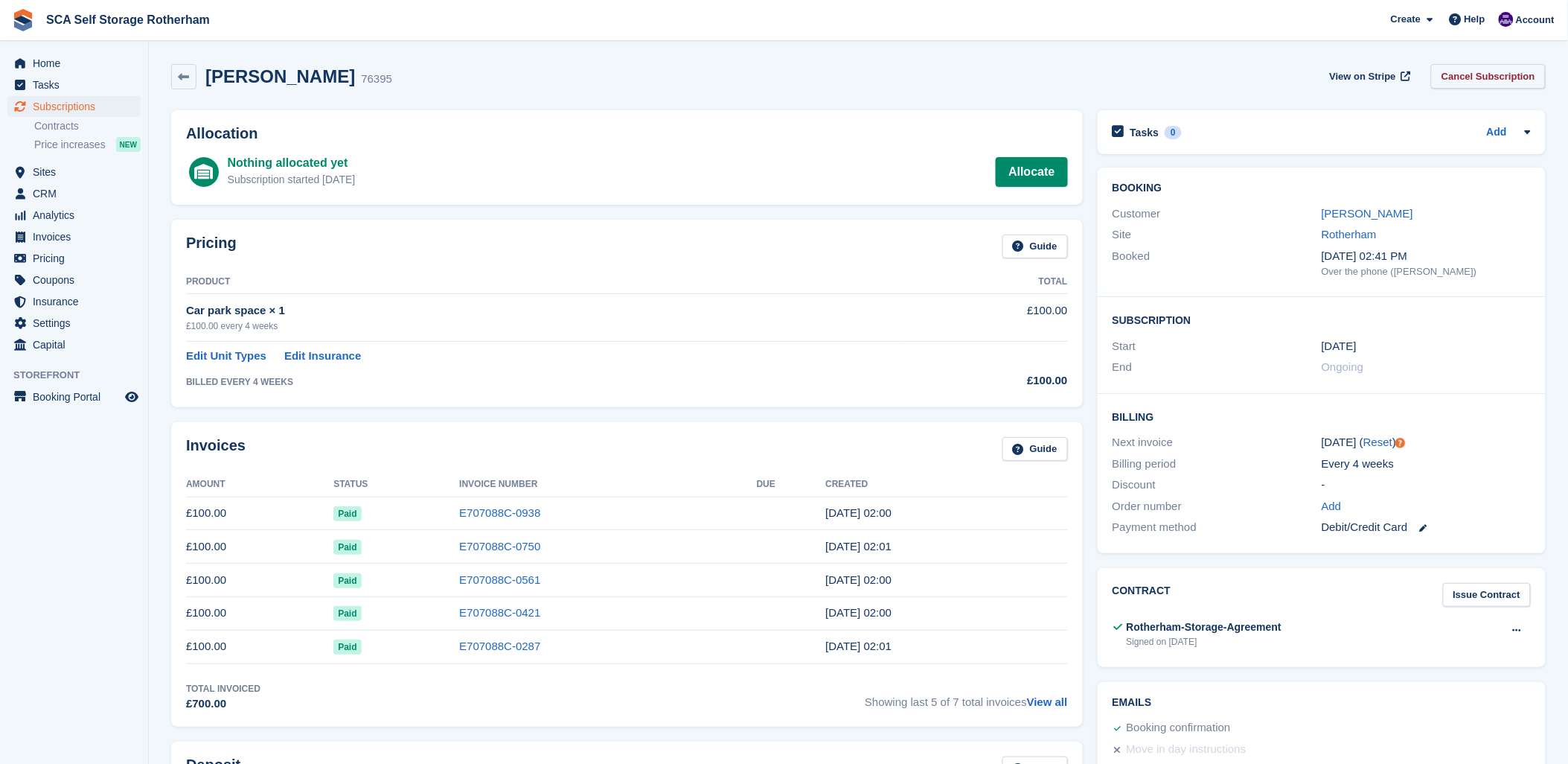
click at [1483, 79] on link "Cancel Subscription" at bounding box center [1489, 76] width 114 height 25
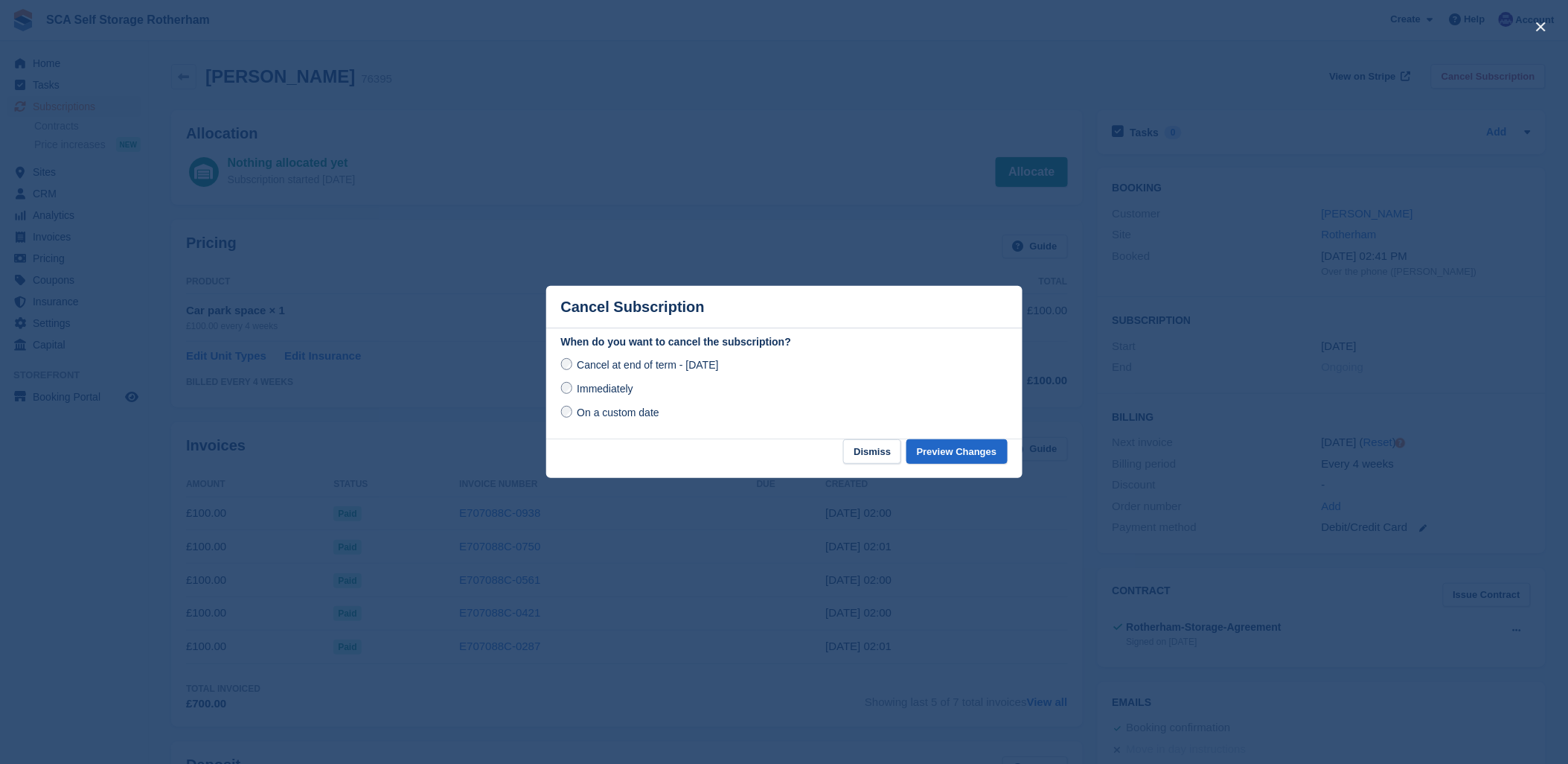
click at [613, 390] on span "Immediately" at bounding box center [605, 388] width 56 height 12
click at [963, 442] on button "Preview Changes" at bounding box center [957, 452] width 101 height 25
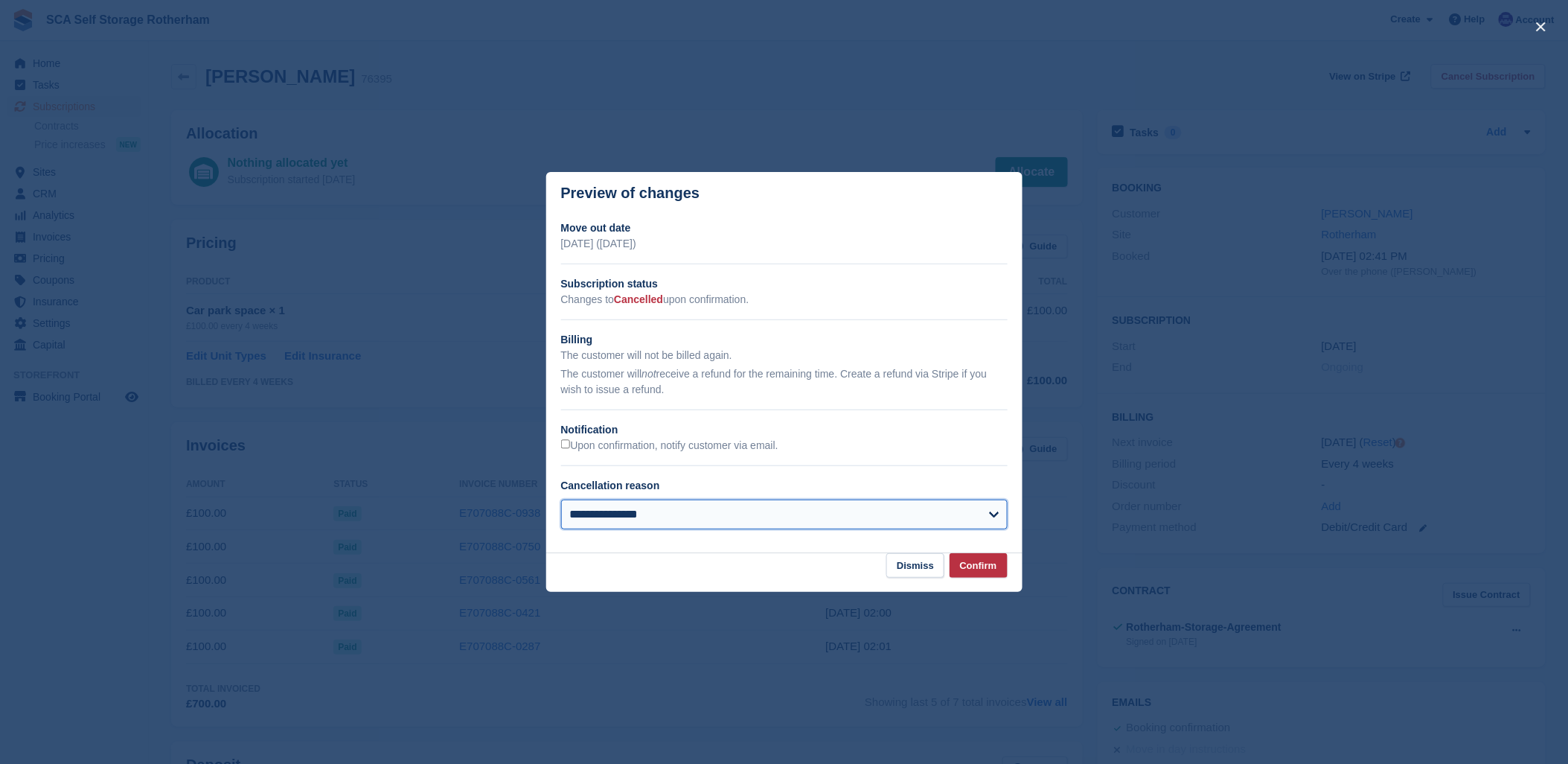
click at [851, 525] on select "**********" at bounding box center [784, 514] width 447 height 29
select select "**********"
click at [561, 501] on select "**********" at bounding box center [784, 514] width 447 height 29
click at [974, 567] on button "Confirm" at bounding box center [978, 565] width 58 height 25
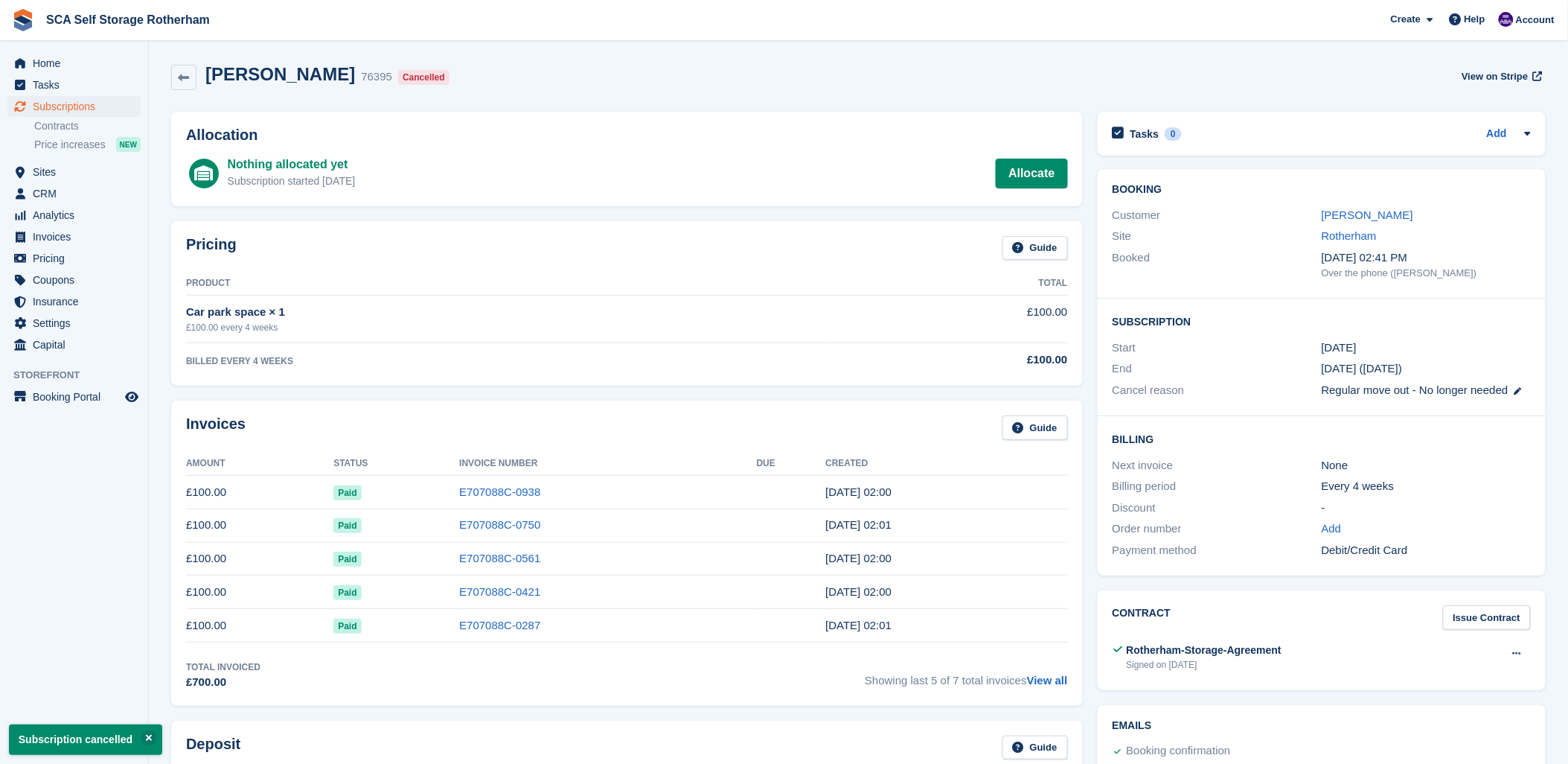
click at [827, 90] on div "[PERSON_NAME] 76395 Cancelled View on Stripe" at bounding box center [858, 78] width 1375 height 27
click at [515, 496] on link "E707088C-0938" at bounding box center [500, 492] width 81 height 13
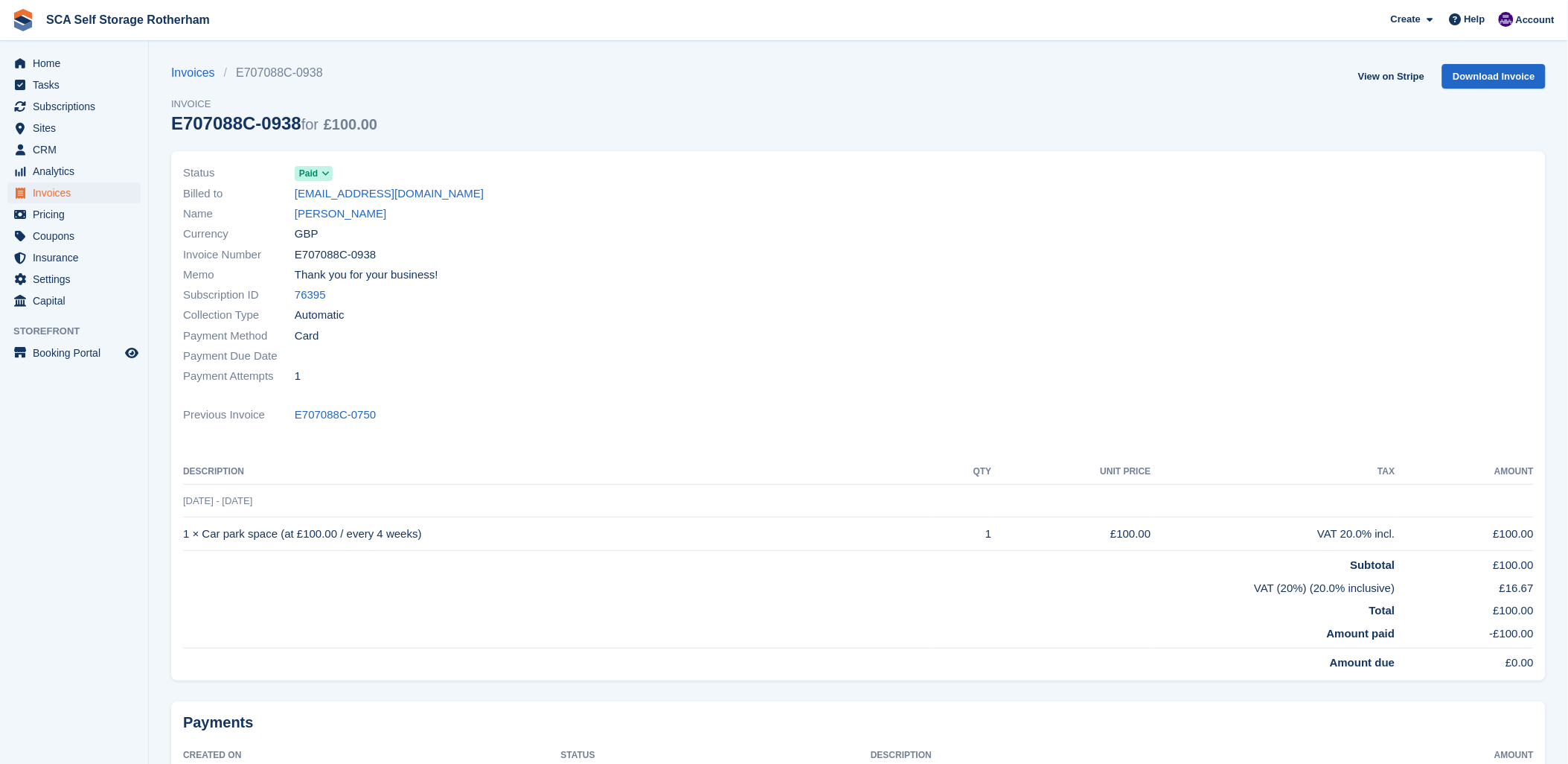
drag, startPoint x: 735, startPoint y: 262, endPoint x: 1177, endPoint y: 157, distance: 454.3
click at [755, 259] on div "Invoice Number E707088C-0938" at bounding box center [516, 254] width 667 height 20
click at [1407, 80] on link "View on Stripe" at bounding box center [1392, 76] width 78 height 25
click at [346, 211] on link "[PERSON_NAME]" at bounding box center [340, 214] width 91 height 17
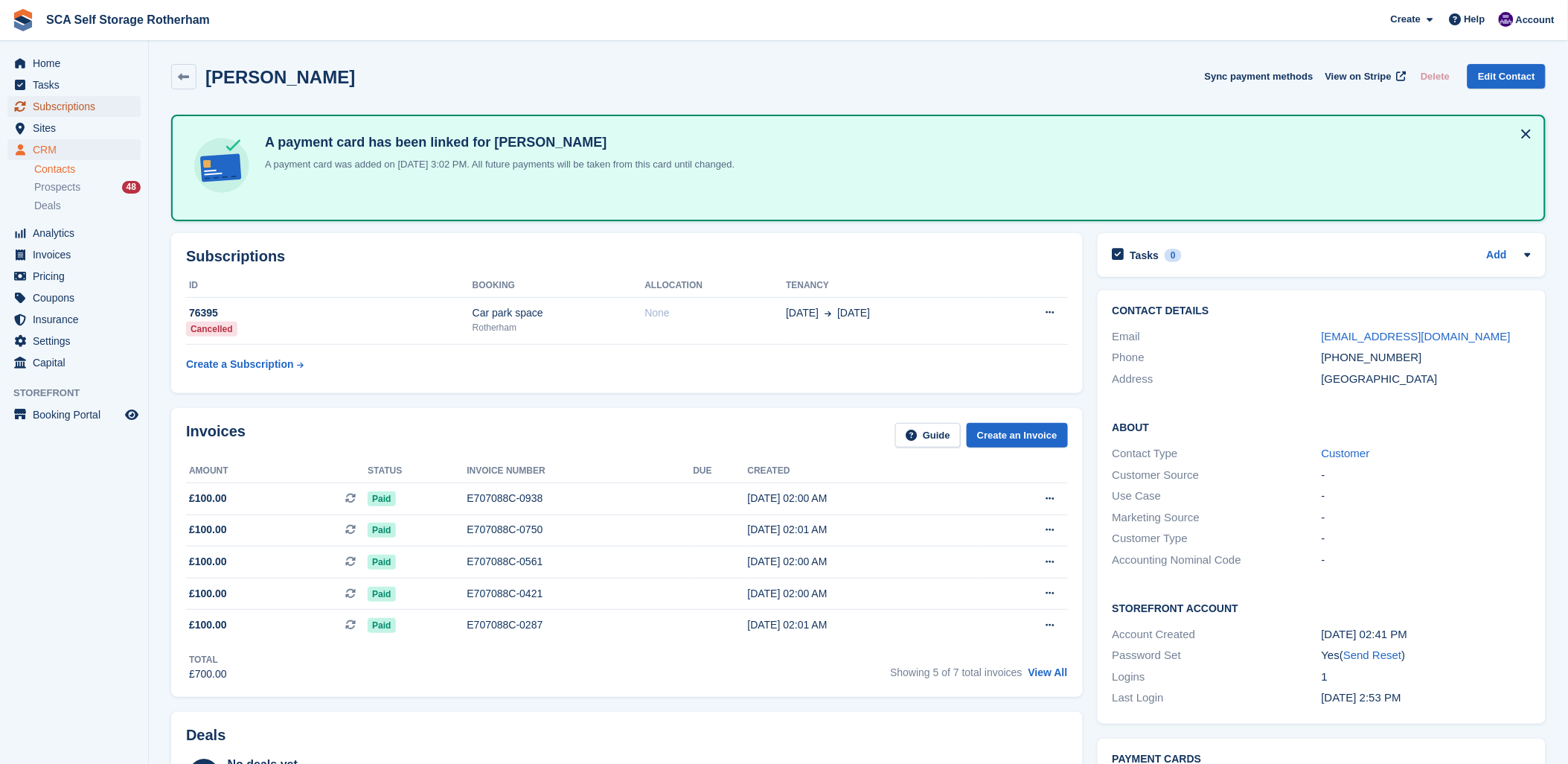
click at [52, 102] on span "Subscriptions" at bounding box center [77, 107] width 89 height 21
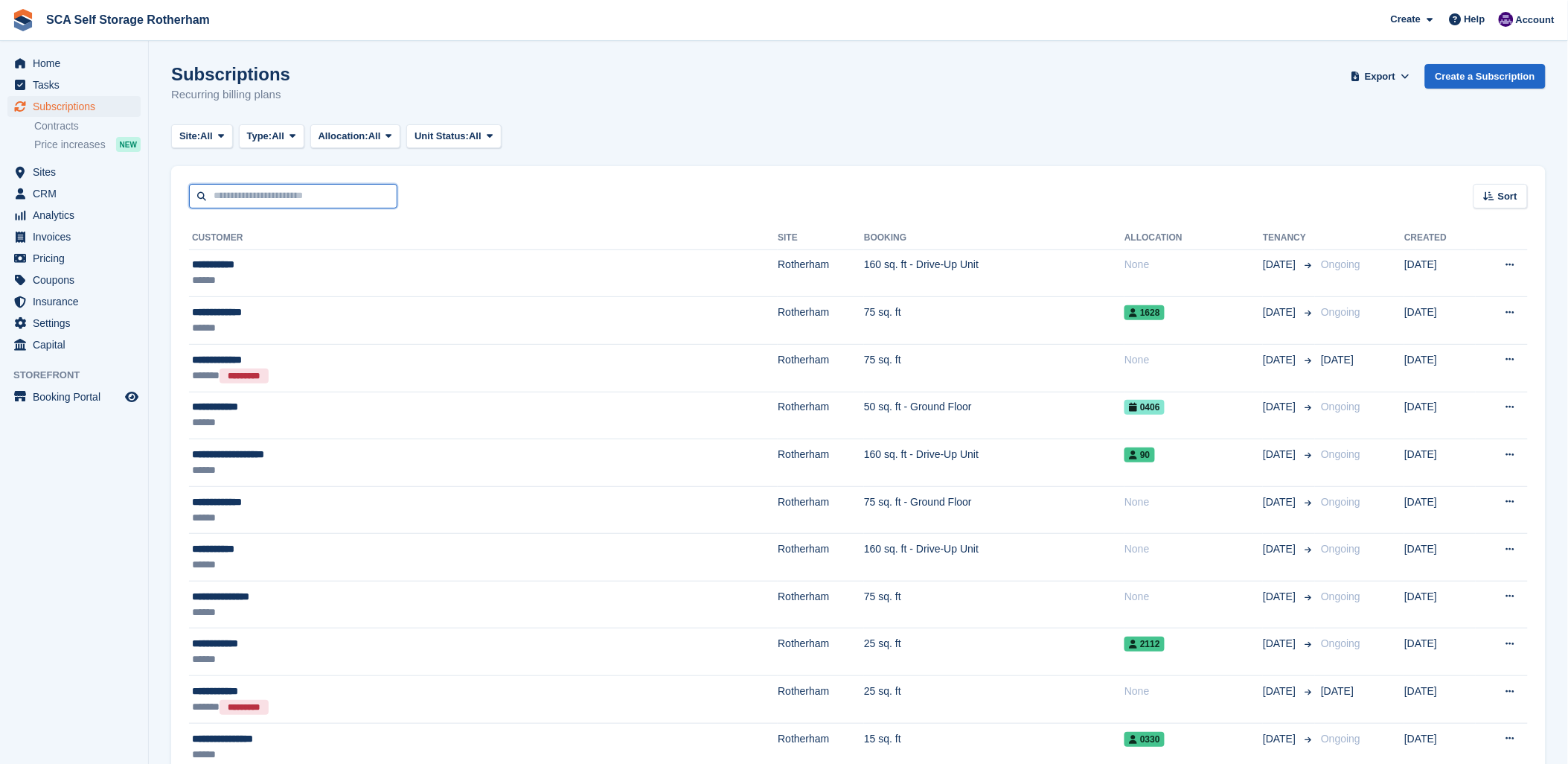
click at [316, 192] on input "text" at bounding box center [293, 196] width 208 height 25
type input "*****"
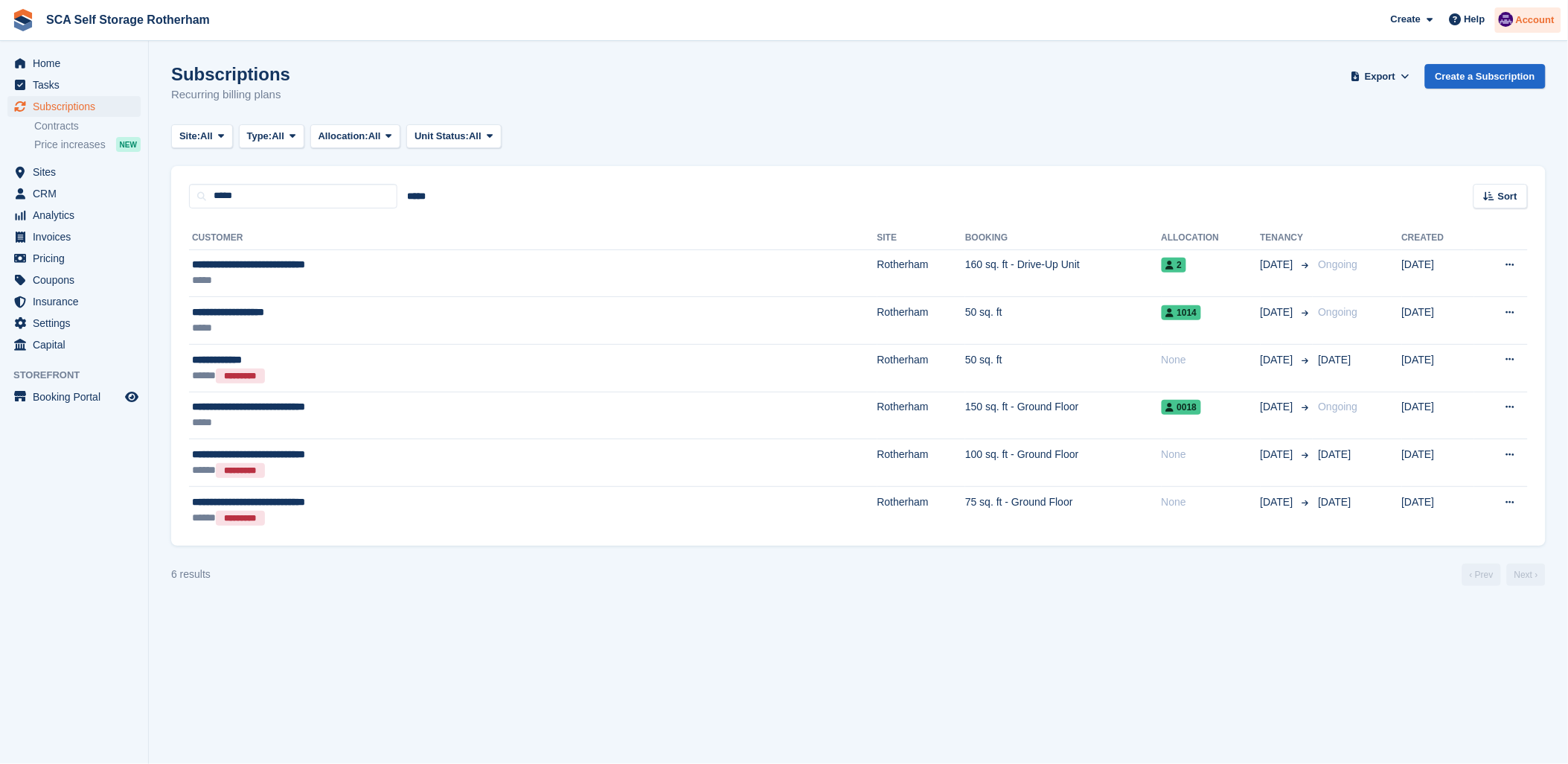
click at [1557, 24] on div "Account" at bounding box center [1527, 20] width 66 height 26
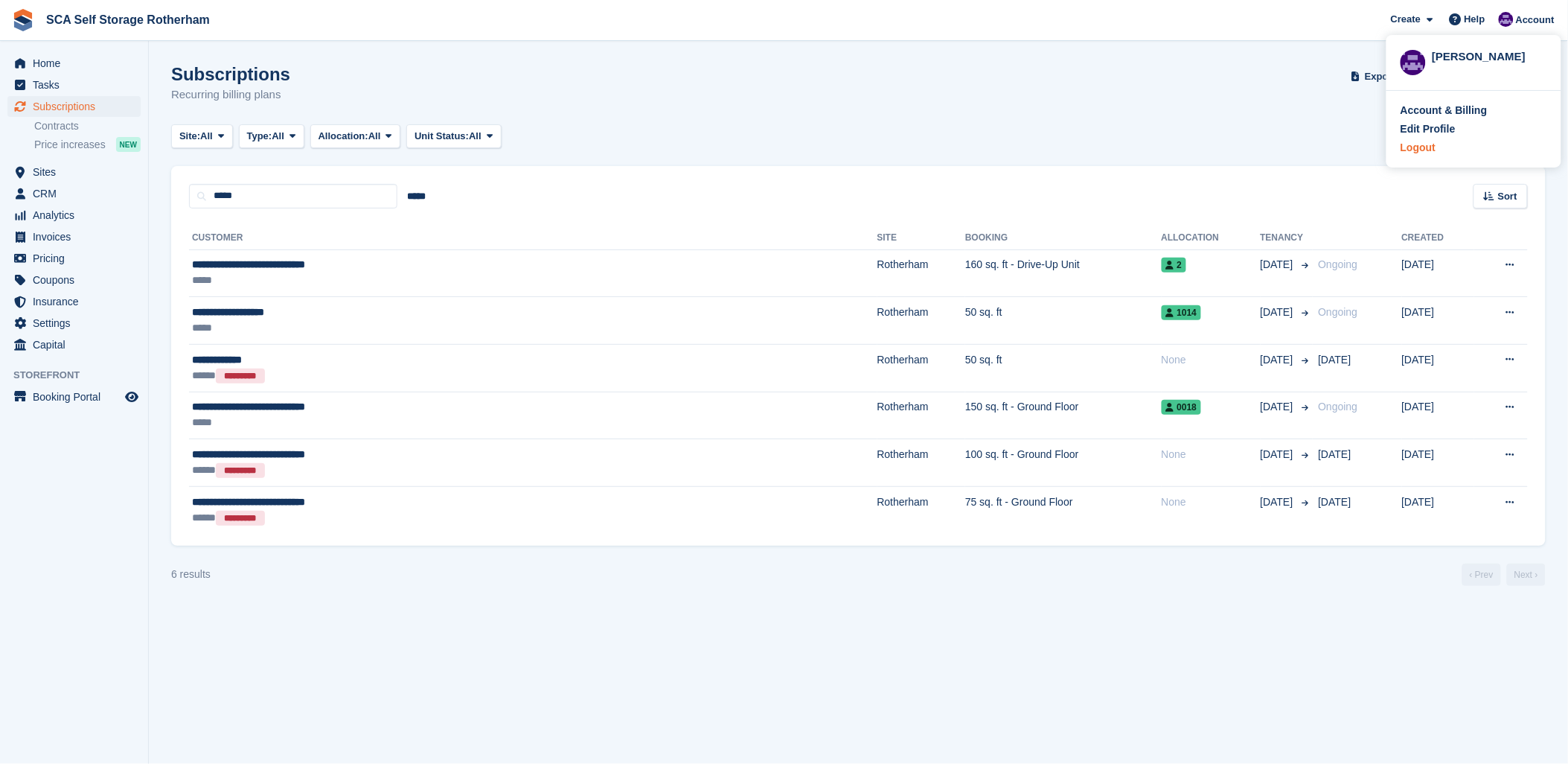
click at [1418, 150] on div "Logout" at bounding box center [1418, 148] width 35 height 16
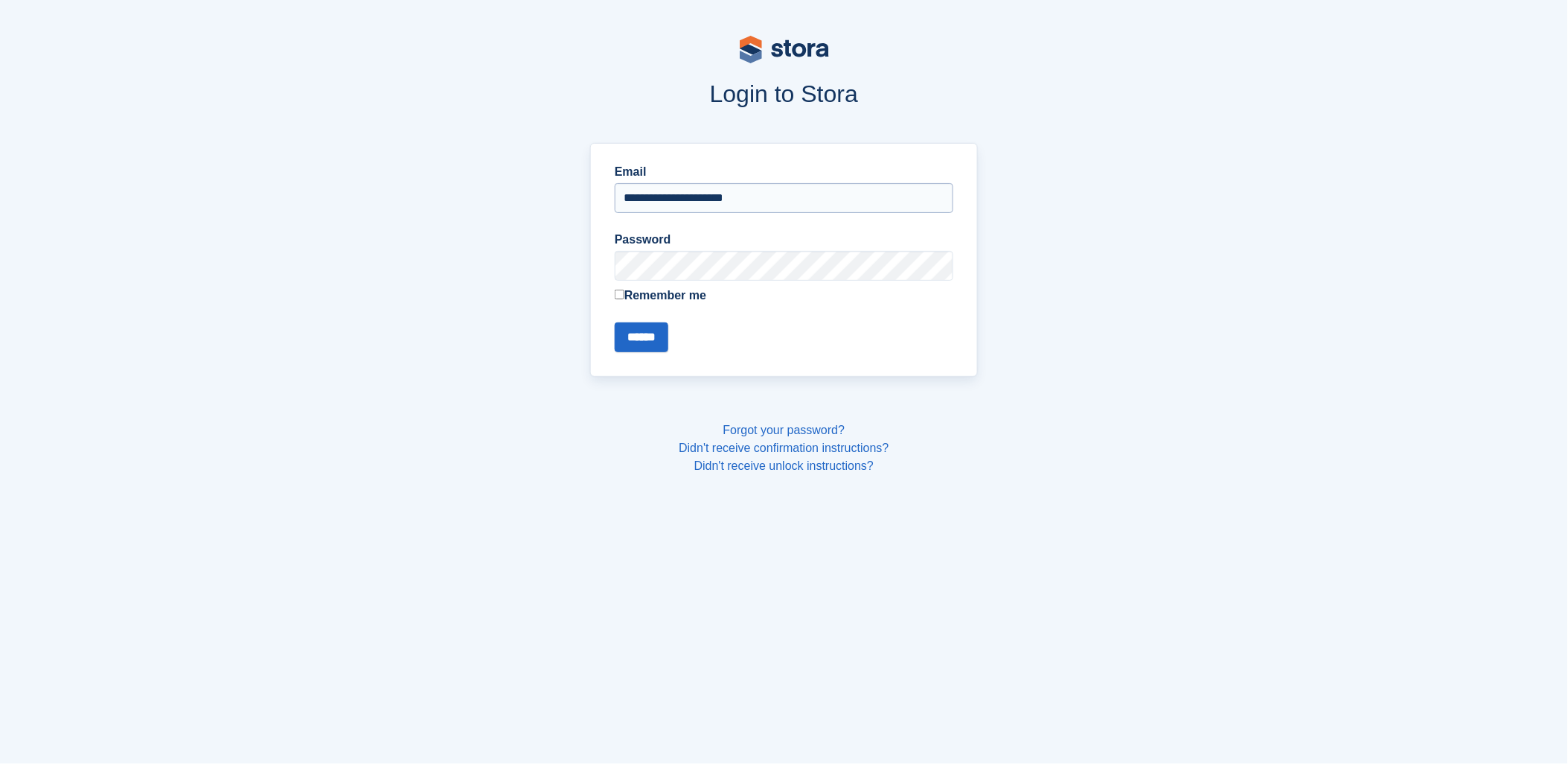
click at [634, 194] on input "**********" at bounding box center [784, 197] width 339 height 29
type input "**********"
click at [653, 336] on input "******" at bounding box center [641, 337] width 53 height 29
